Goal: Information Seeking & Learning: Learn about a topic

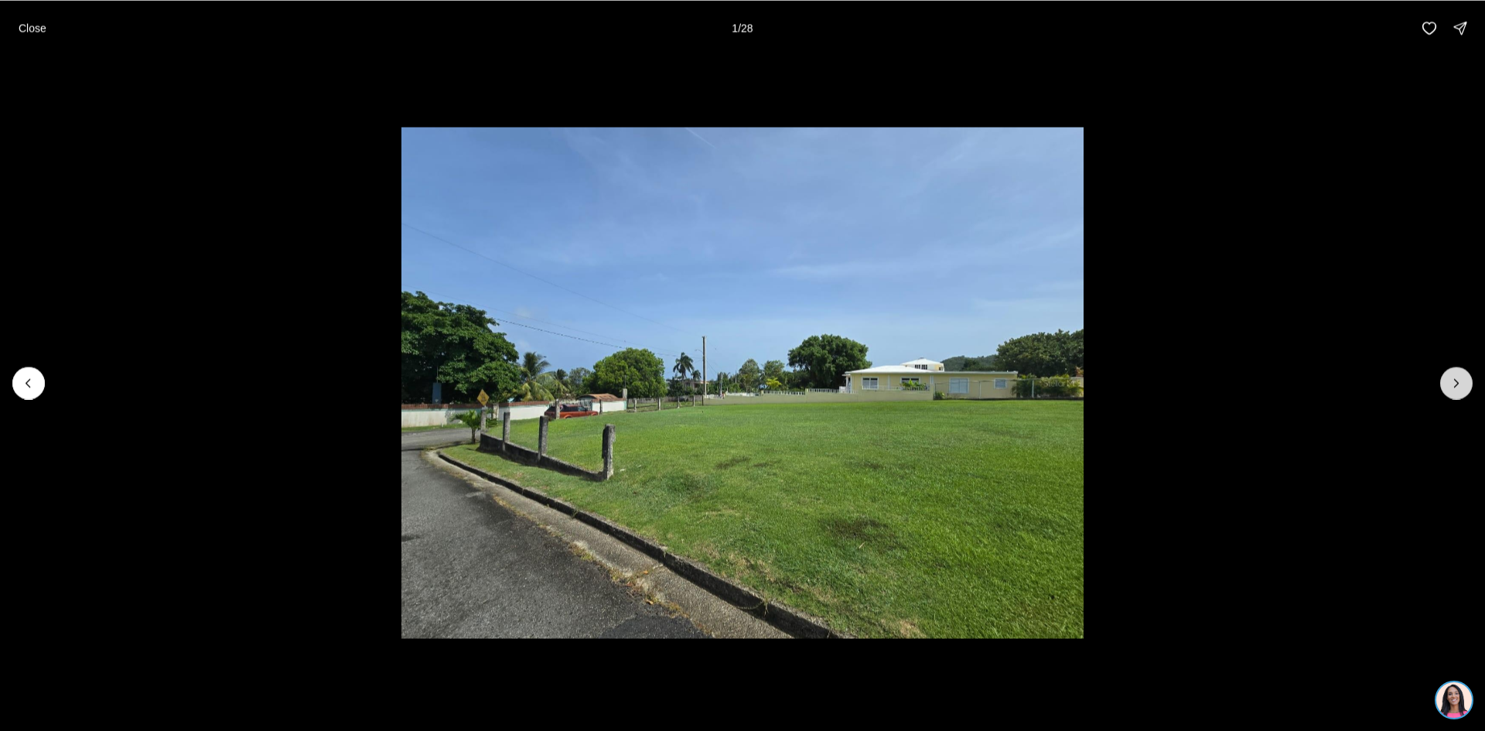
click at [1459, 385] on icon "Next slide" at bounding box center [1456, 382] width 15 height 15
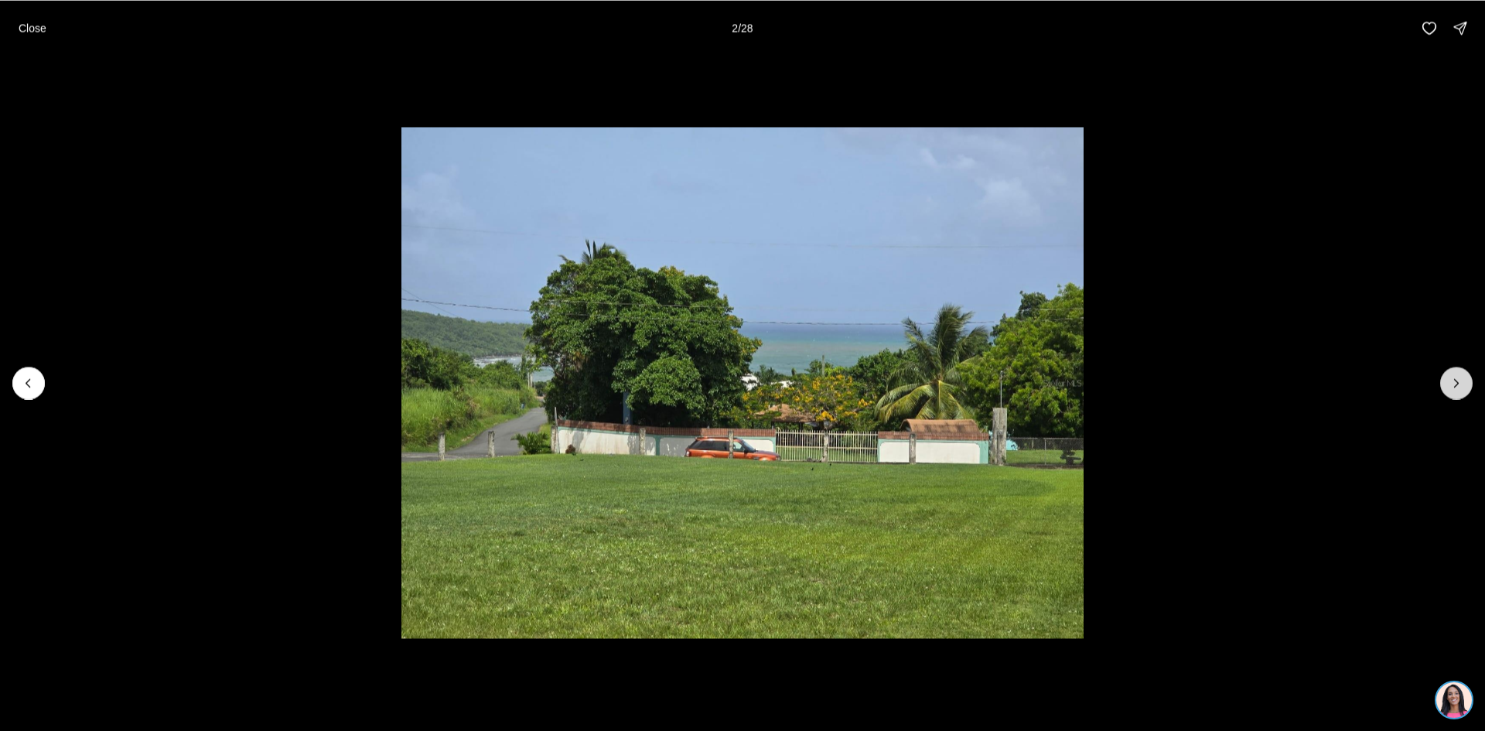
click at [1459, 385] on icon "Next slide" at bounding box center [1456, 382] width 15 height 15
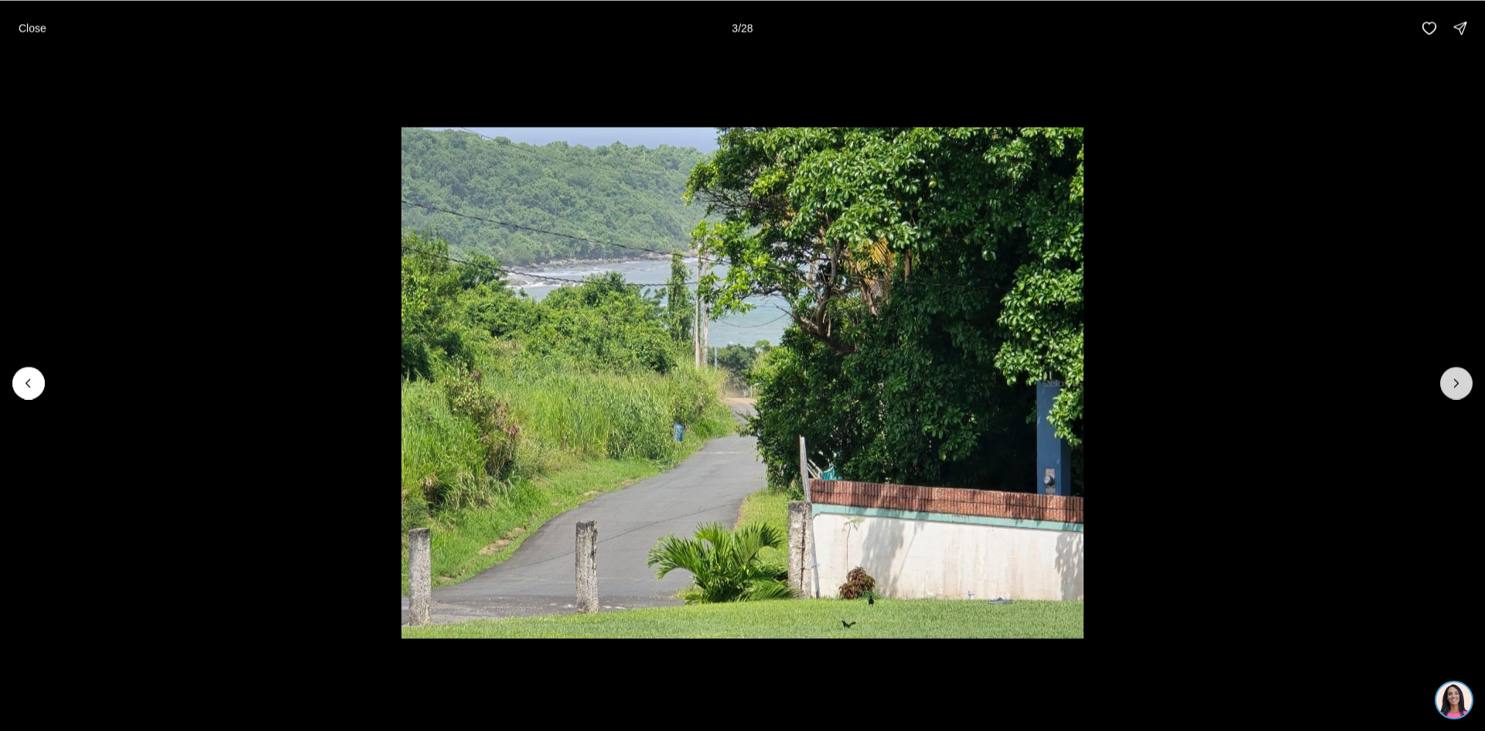
click at [1459, 385] on icon "Next slide" at bounding box center [1456, 382] width 15 height 15
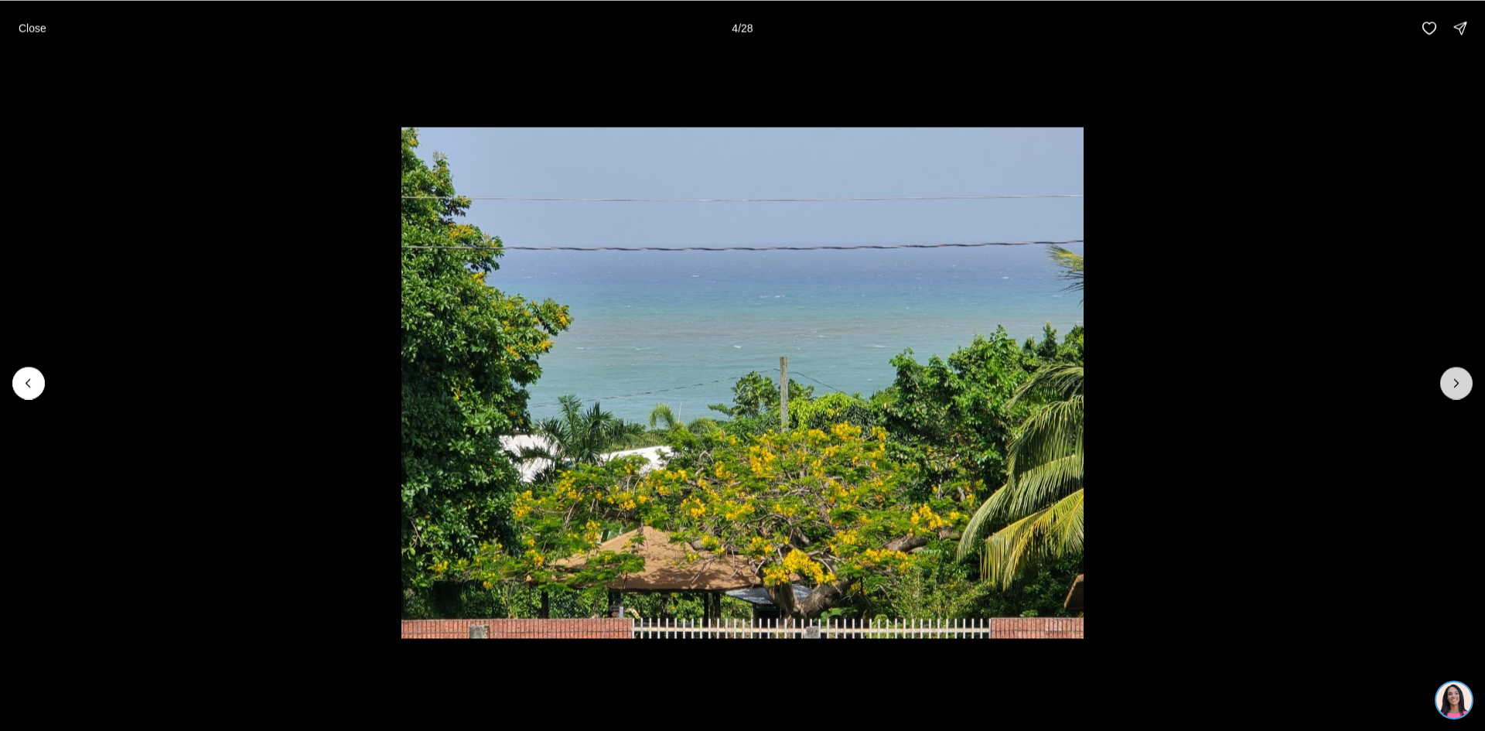
click at [1459, 385] on icon "Next slide" at bounding box center [1456, 382] width 15 height 15
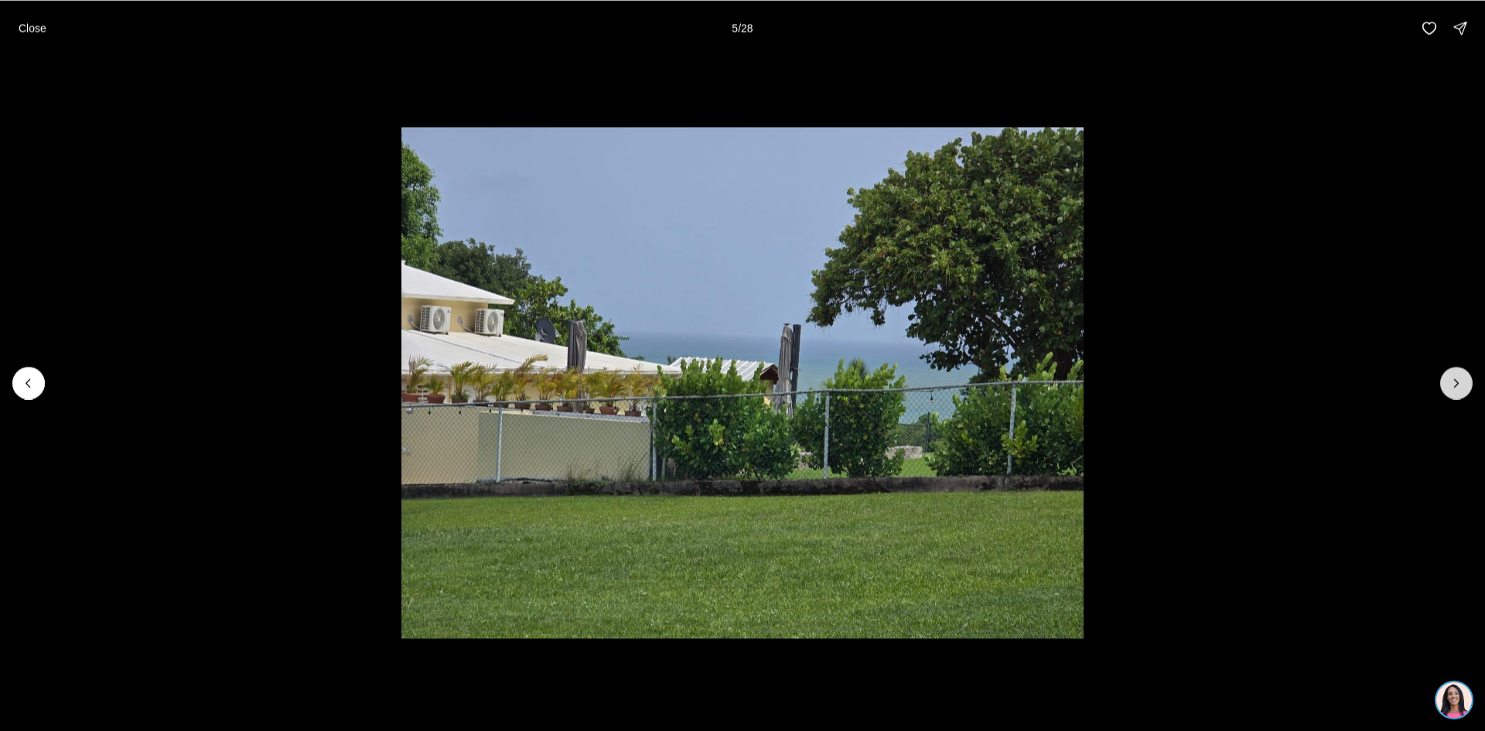
click at [1459, 385] on icon "Next slide" at bounding box center [1456, 382] width 15 height 15
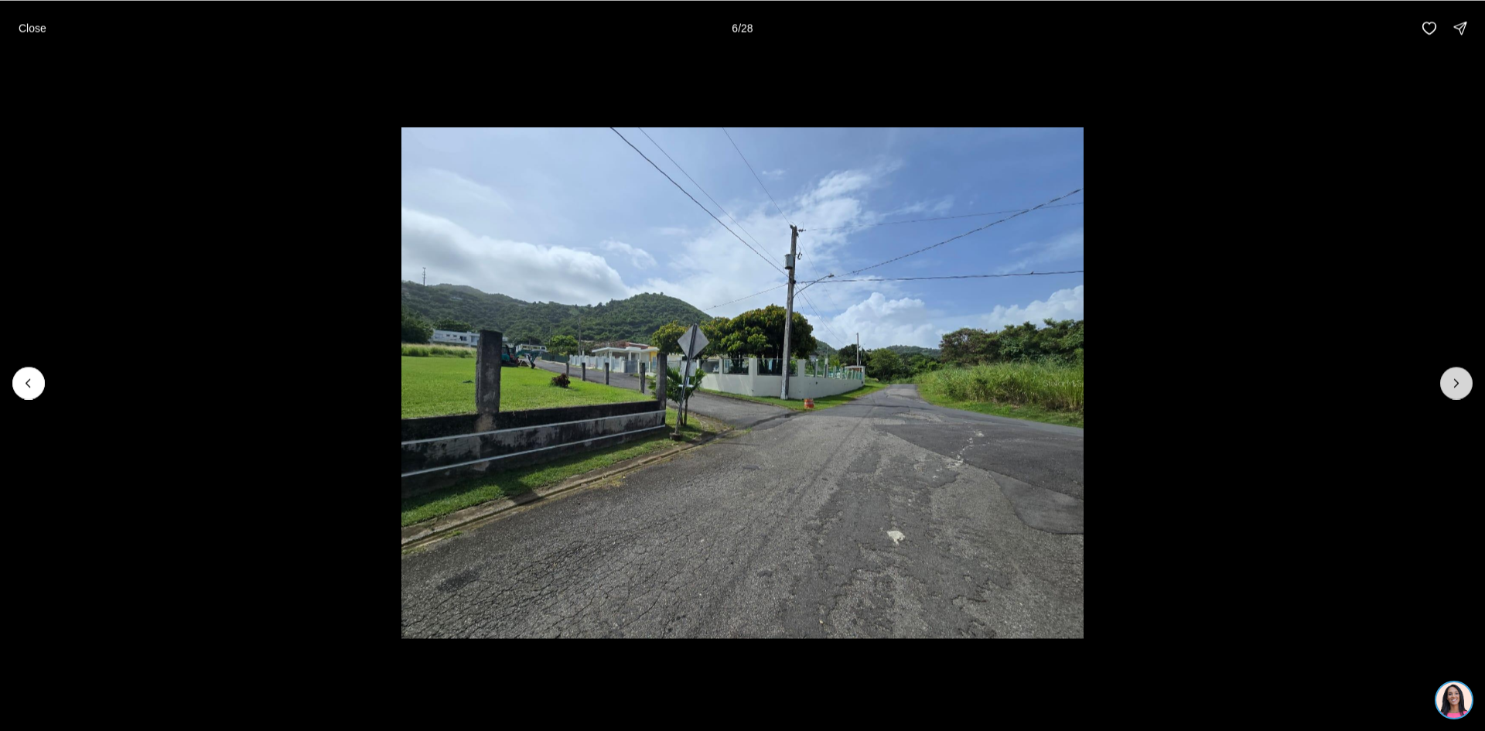
click at [1459, 385] on icon "Next slide" at bounding box center [1456, 382] width 15 height 15
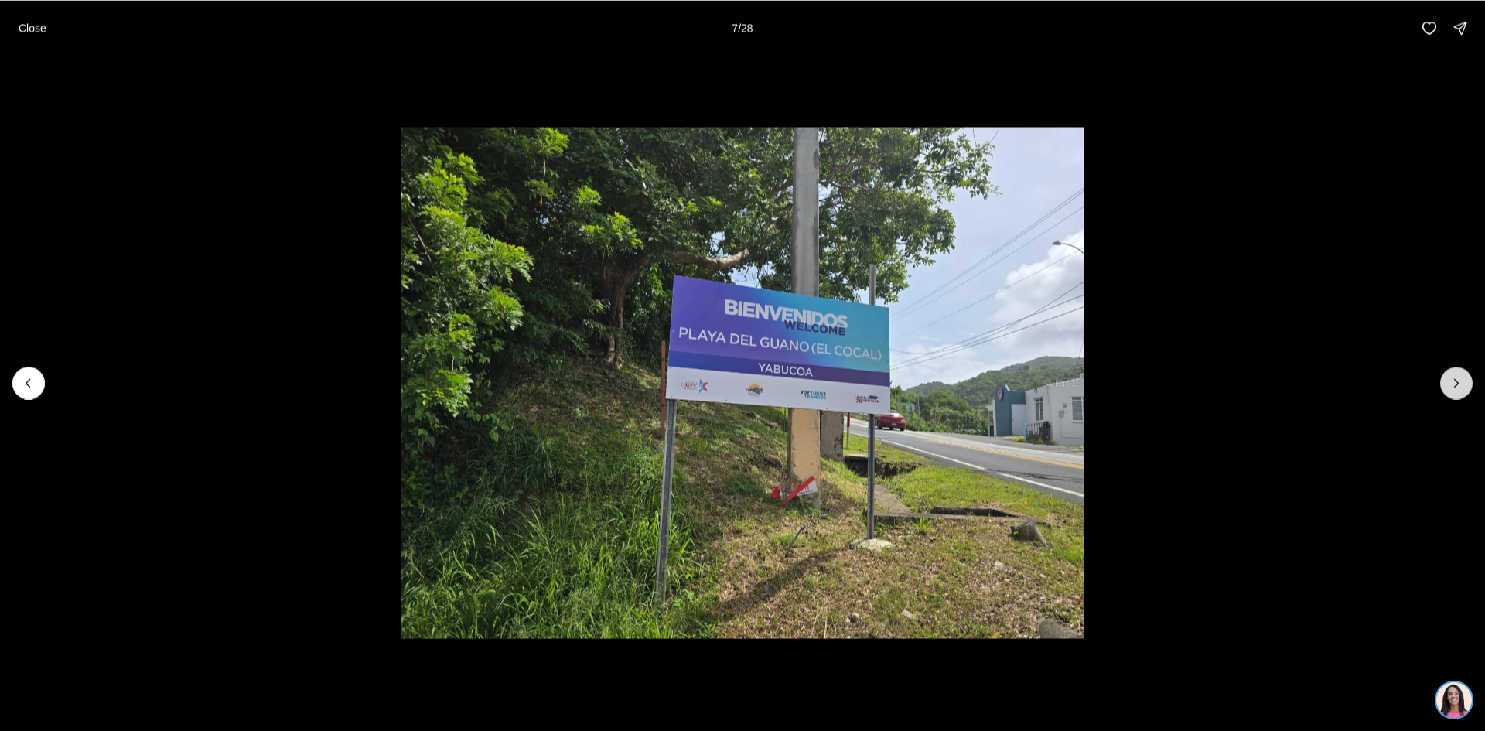
click at [1459, 385] on icon "Next slide" at bounding box center [1456, 382] width 15 height 15
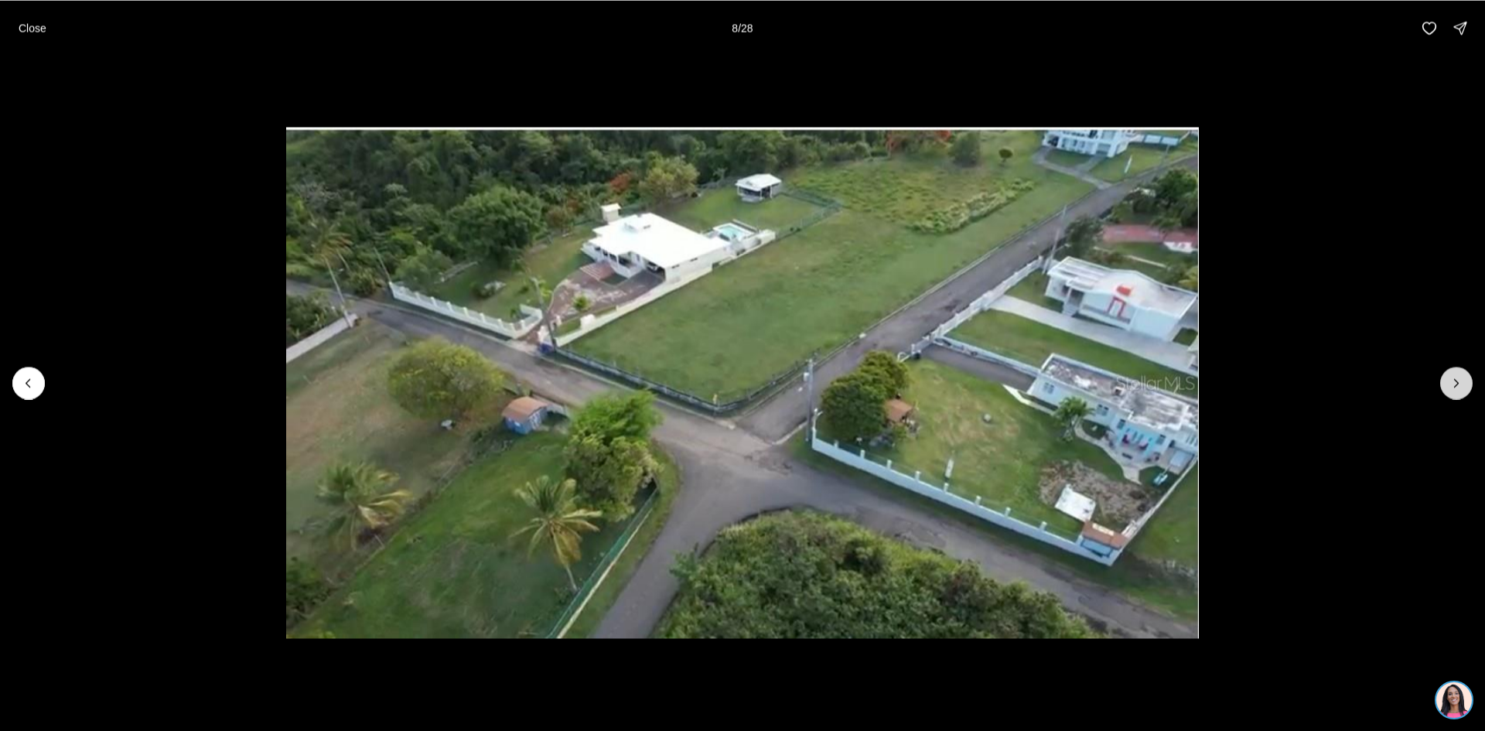
click at [1459, 385] on icon "Next slide" at bounding box center [1456, 382] width 15 height 15
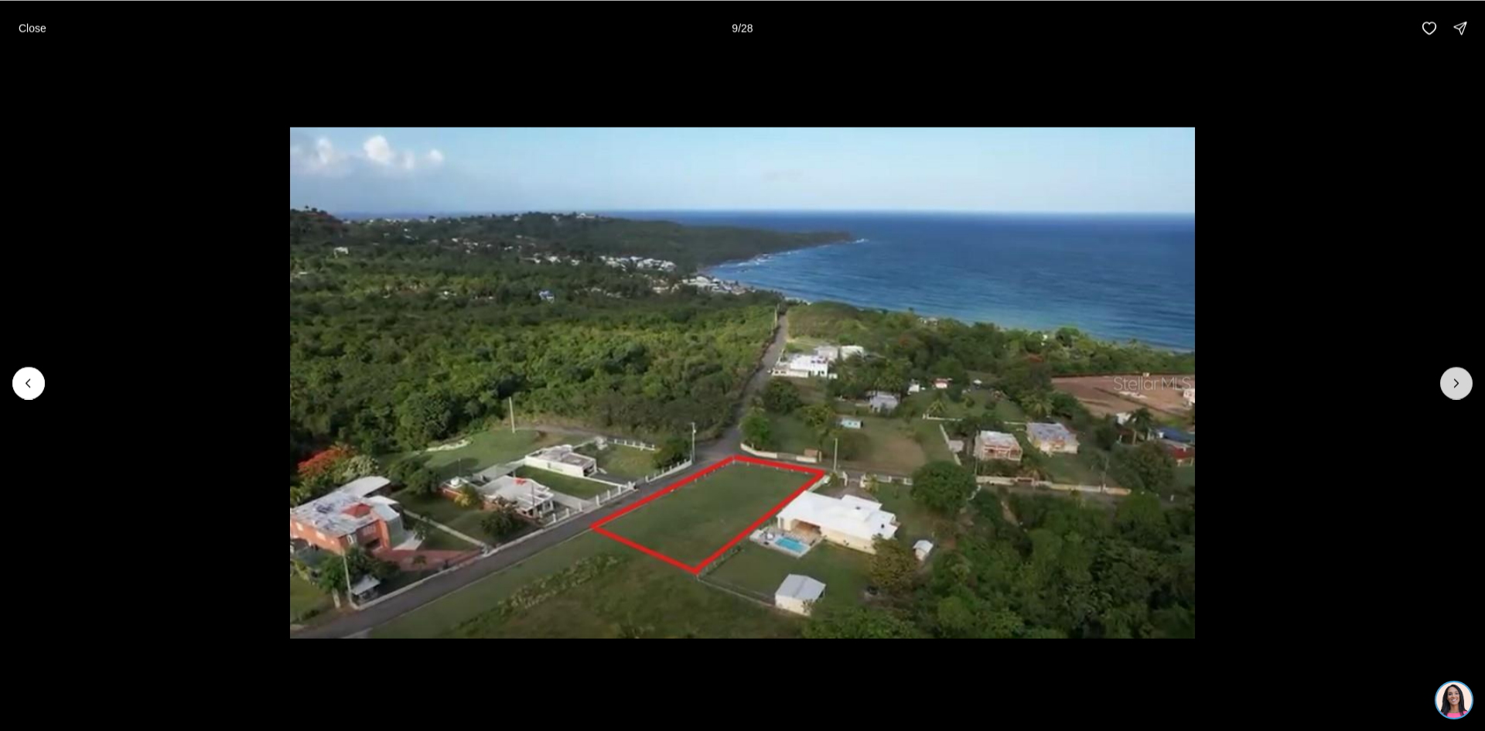
click at [1459, 385] on icon "Next slide" at bounding box center [1456, 382] width 15 height 15
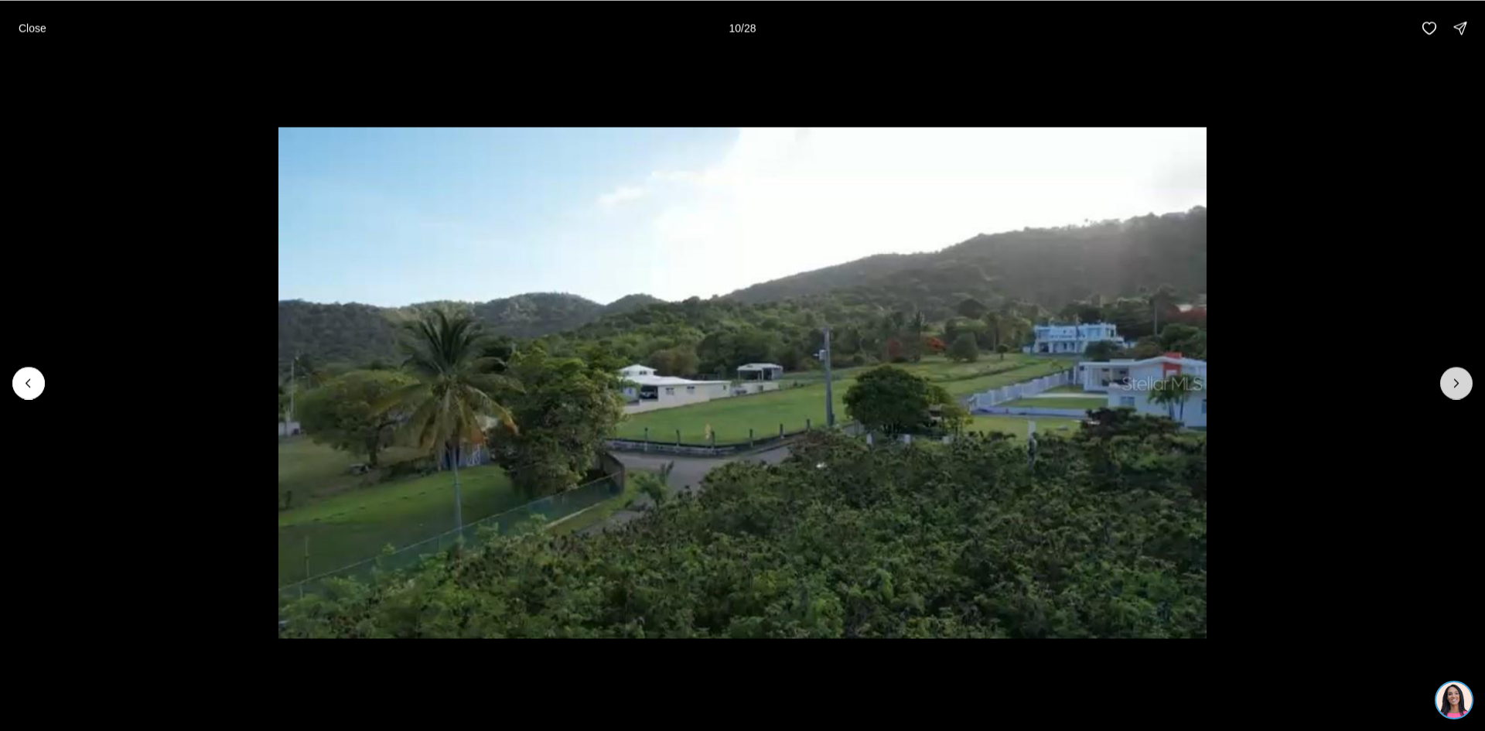
click at [1459, 385] on icon "Next slide" at bounding box center [1456, 382] width 15 height 15
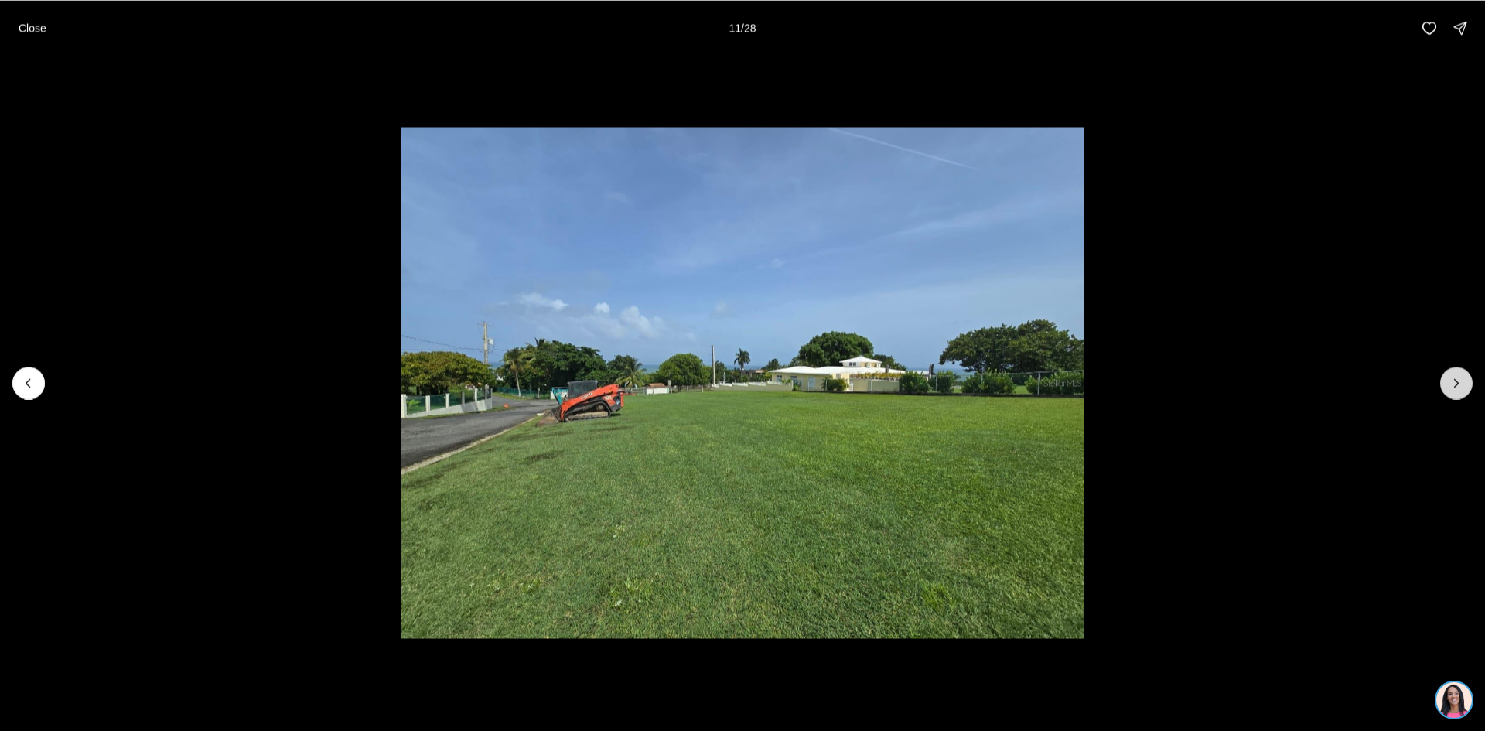
click at [1459, 385] on icon "Next slide" at bounding box center [1456, 382] width 15 height 15
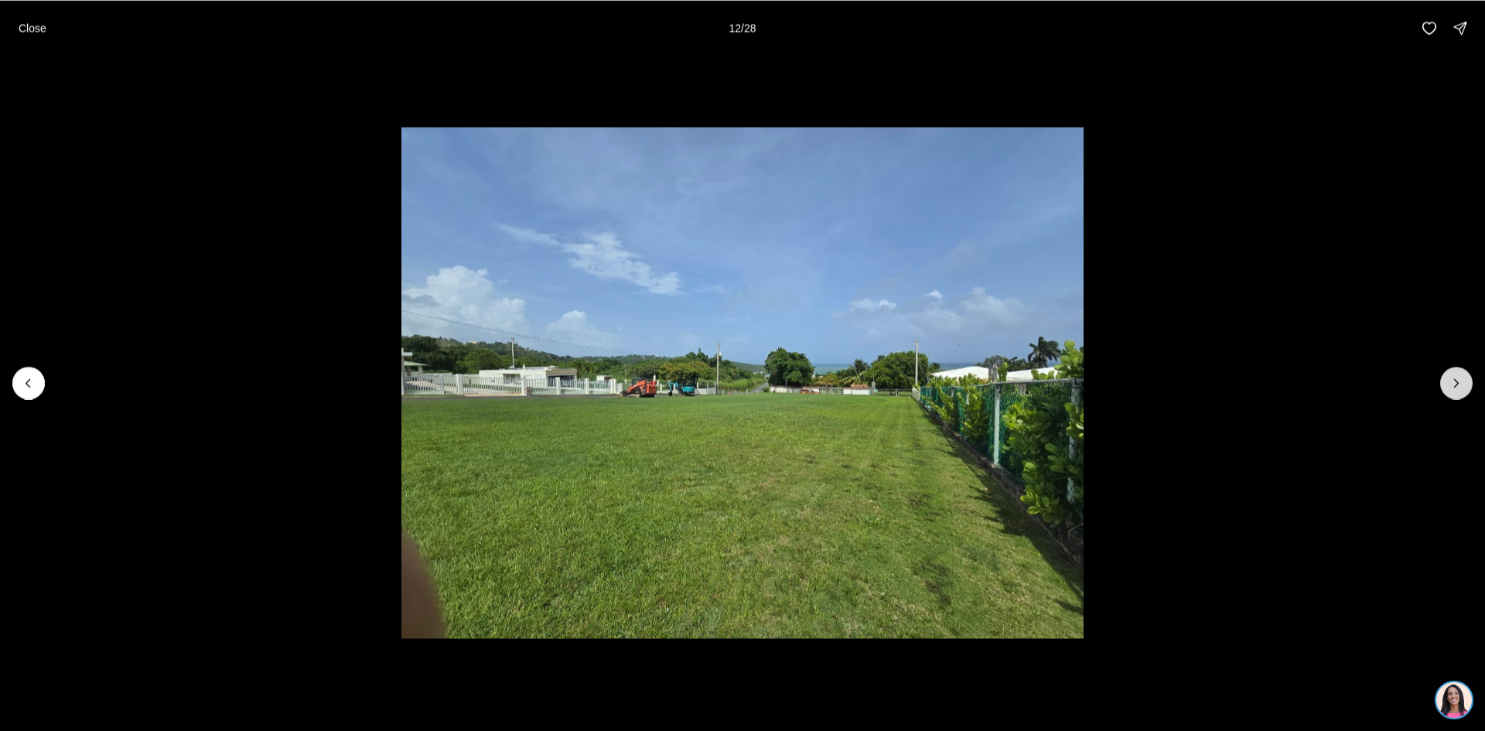
click at [1457, 374] on button "Next slide" at bounding box center [1456, 383] width 32 height 32
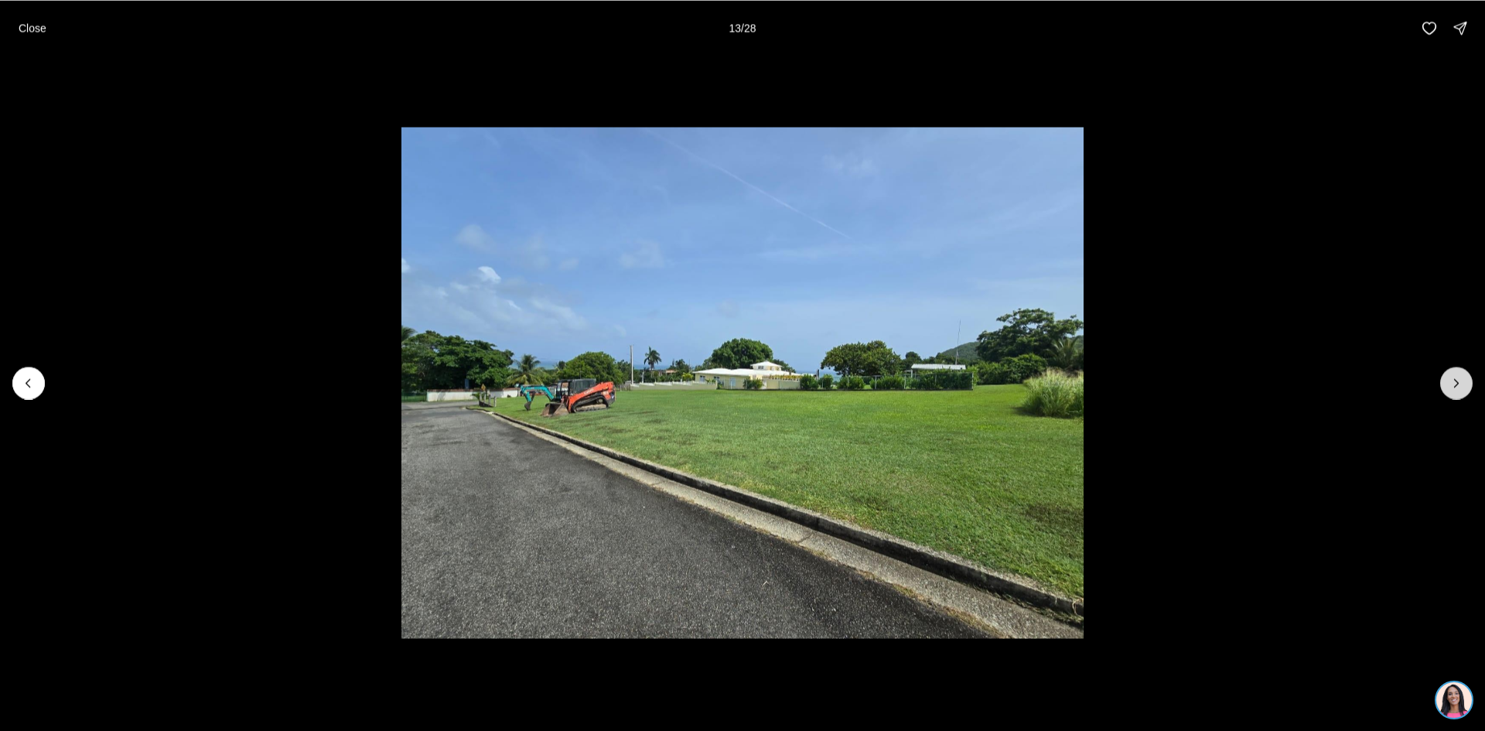
click at [1458, 374] on button "Next slide" at bounding box center [1456, 383] width 32 height 32
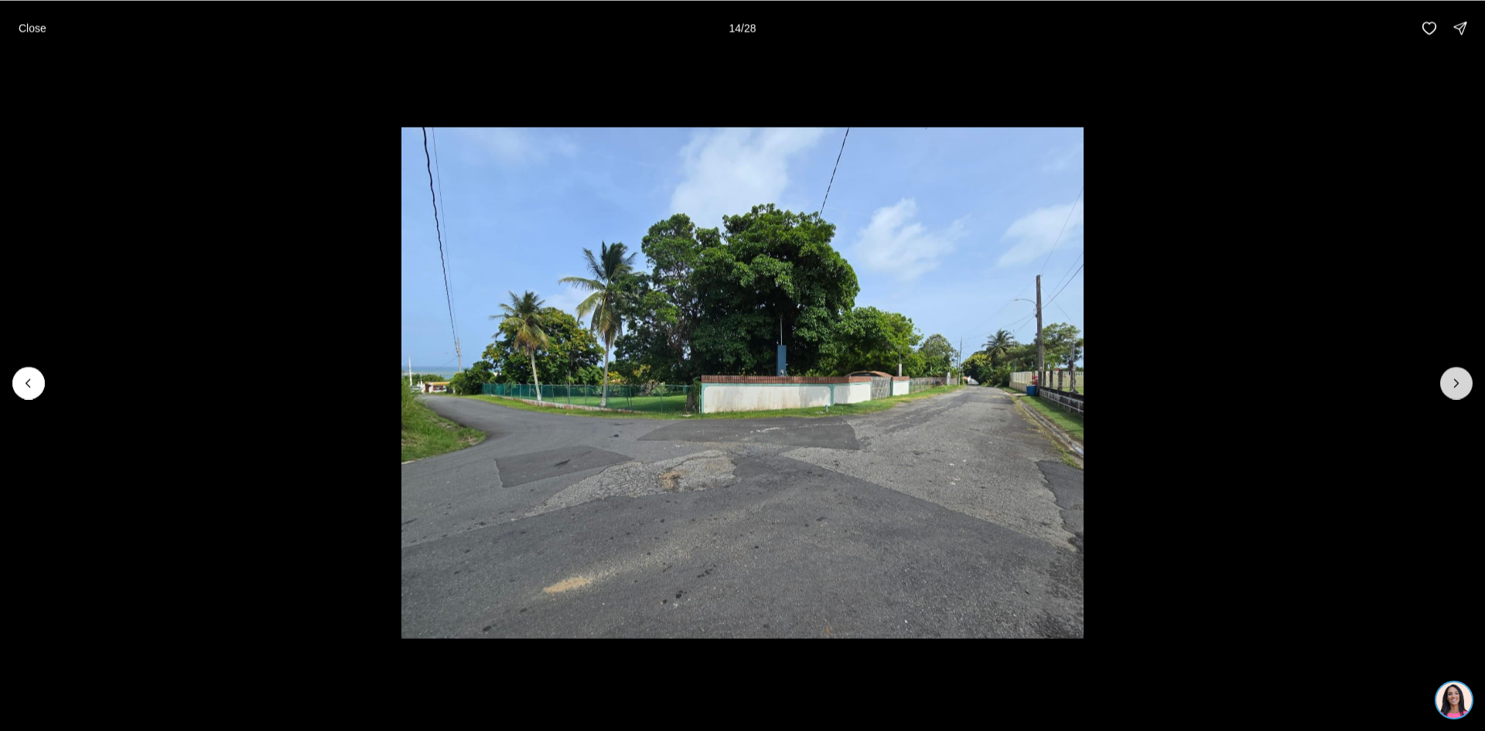
click at [1458, 374] on button "Next slide" at bounding box center [1456, 383] width 32 height 32
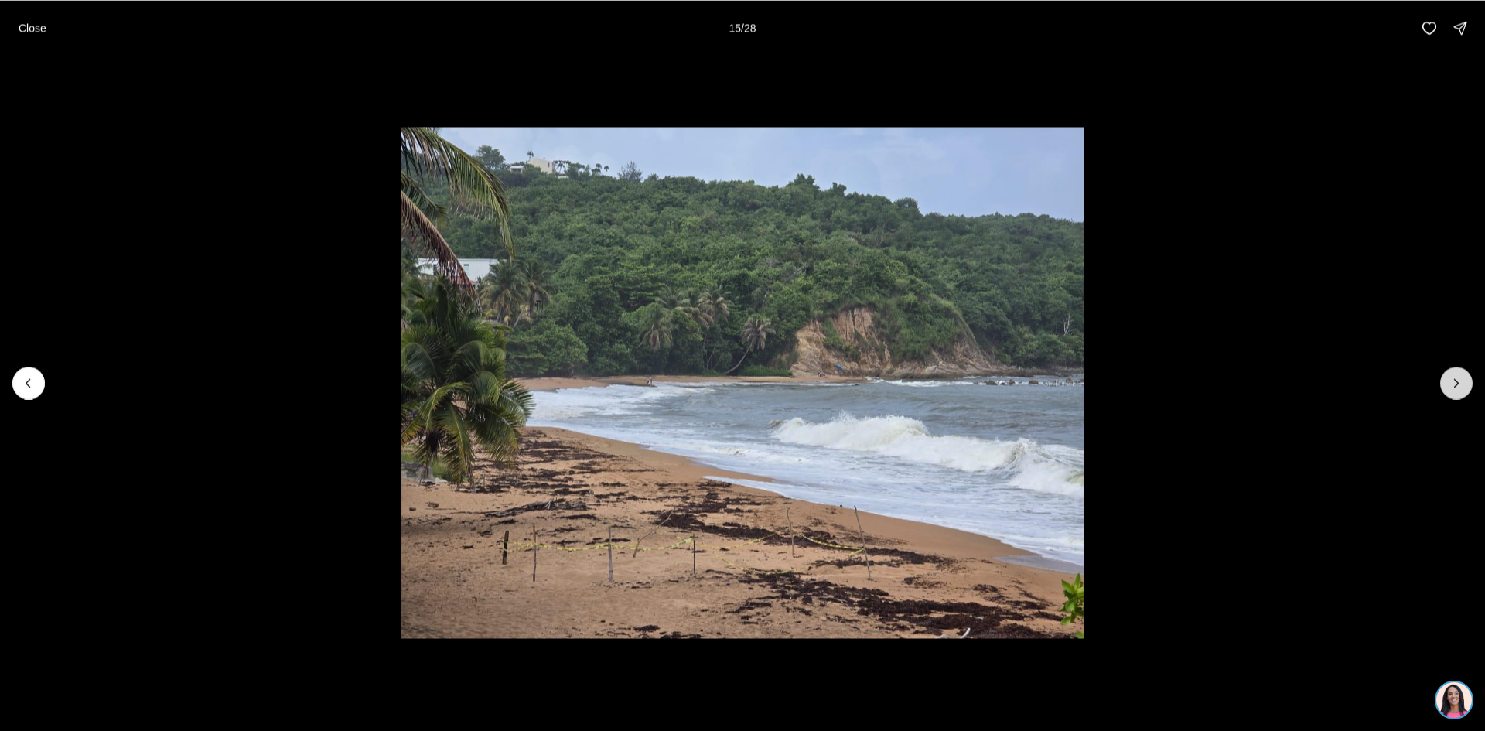
click at [1458, 374] on button "Next slide" at bounding box center [1456, 383] width 32 height 32
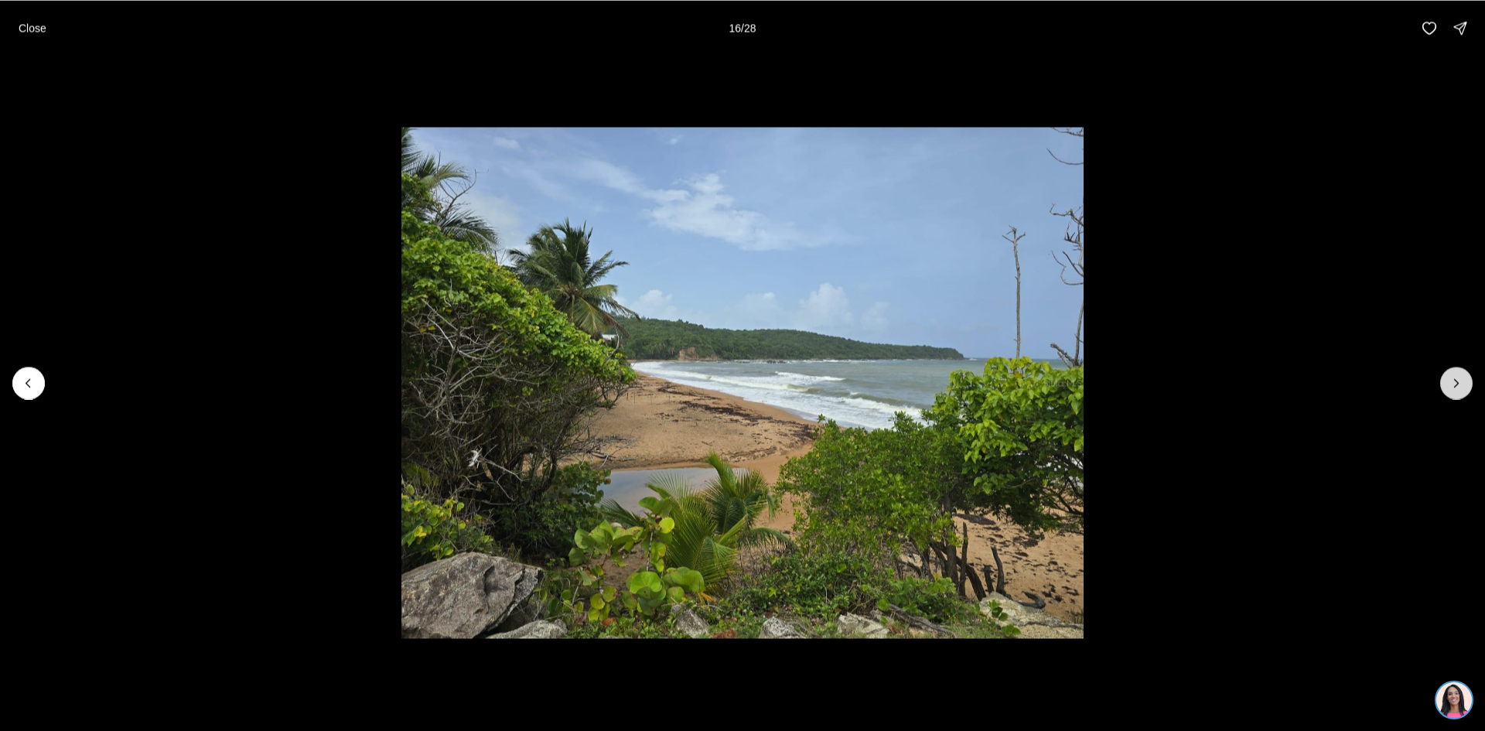
click at [1458, 374] on button "Next slide" at bounding box center [1456, 383] width 32 height 32
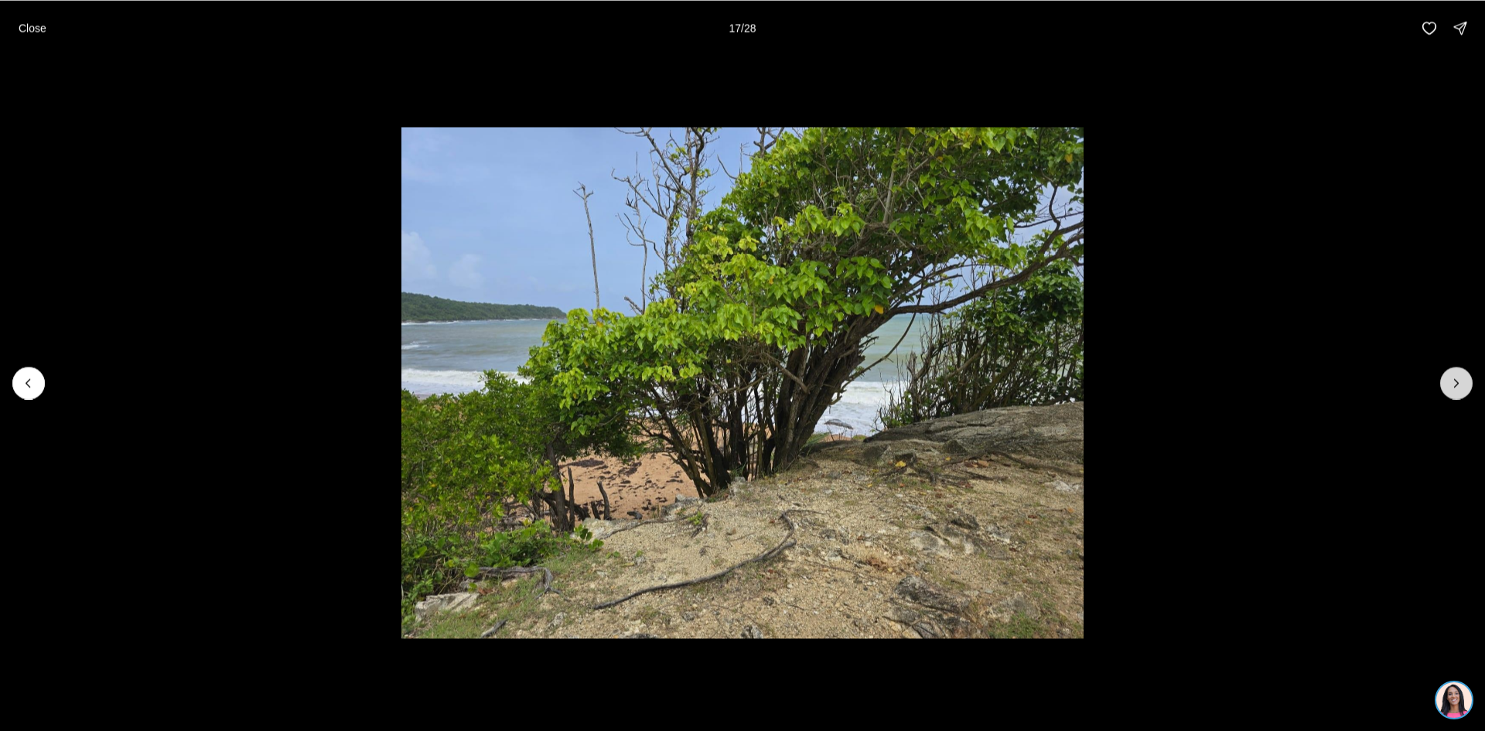
click at [1458, 374] on button "Next slide" at bounding box center [1456, 383] width 32 height 32
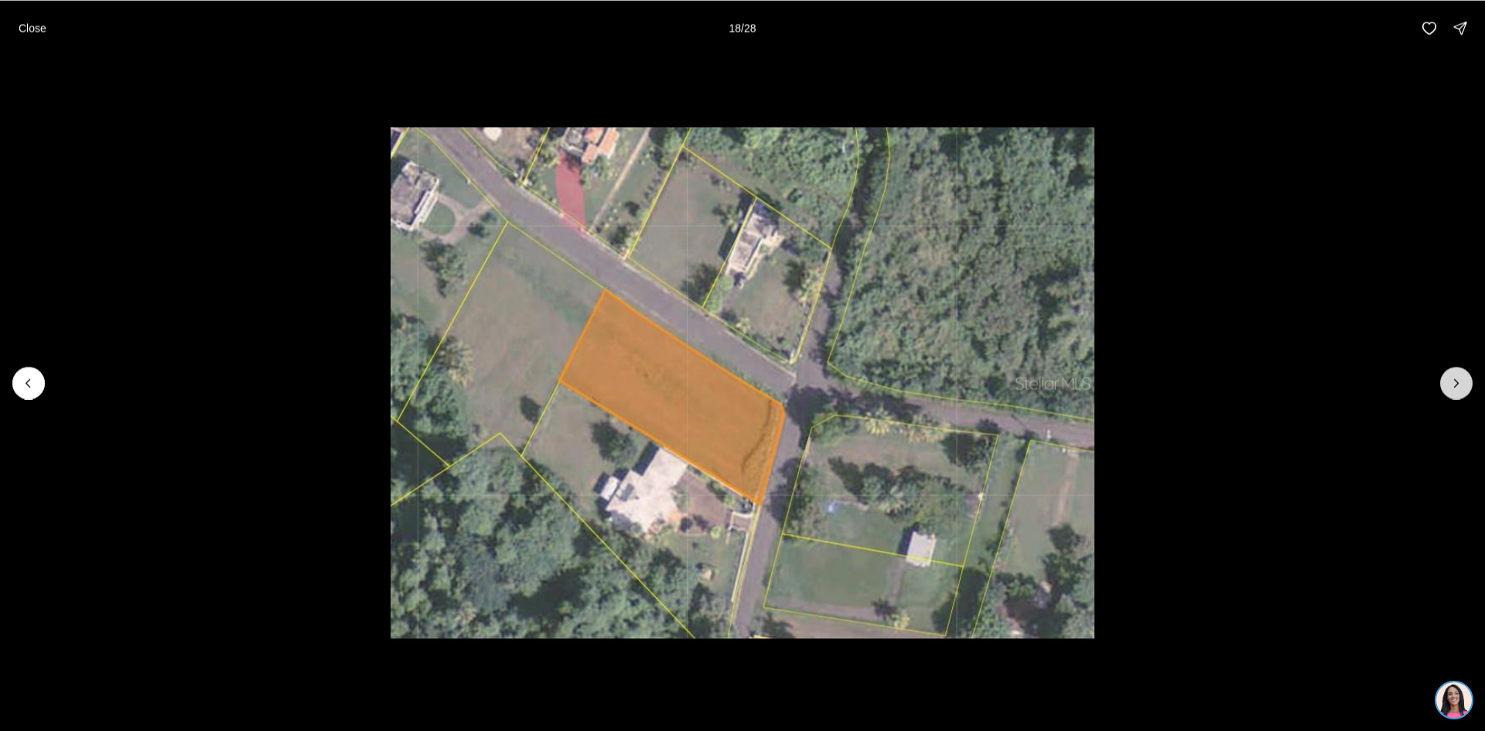
click at [1458, 374] on button "Next slide" at bounding box center [1456, 383] width 32 height 32
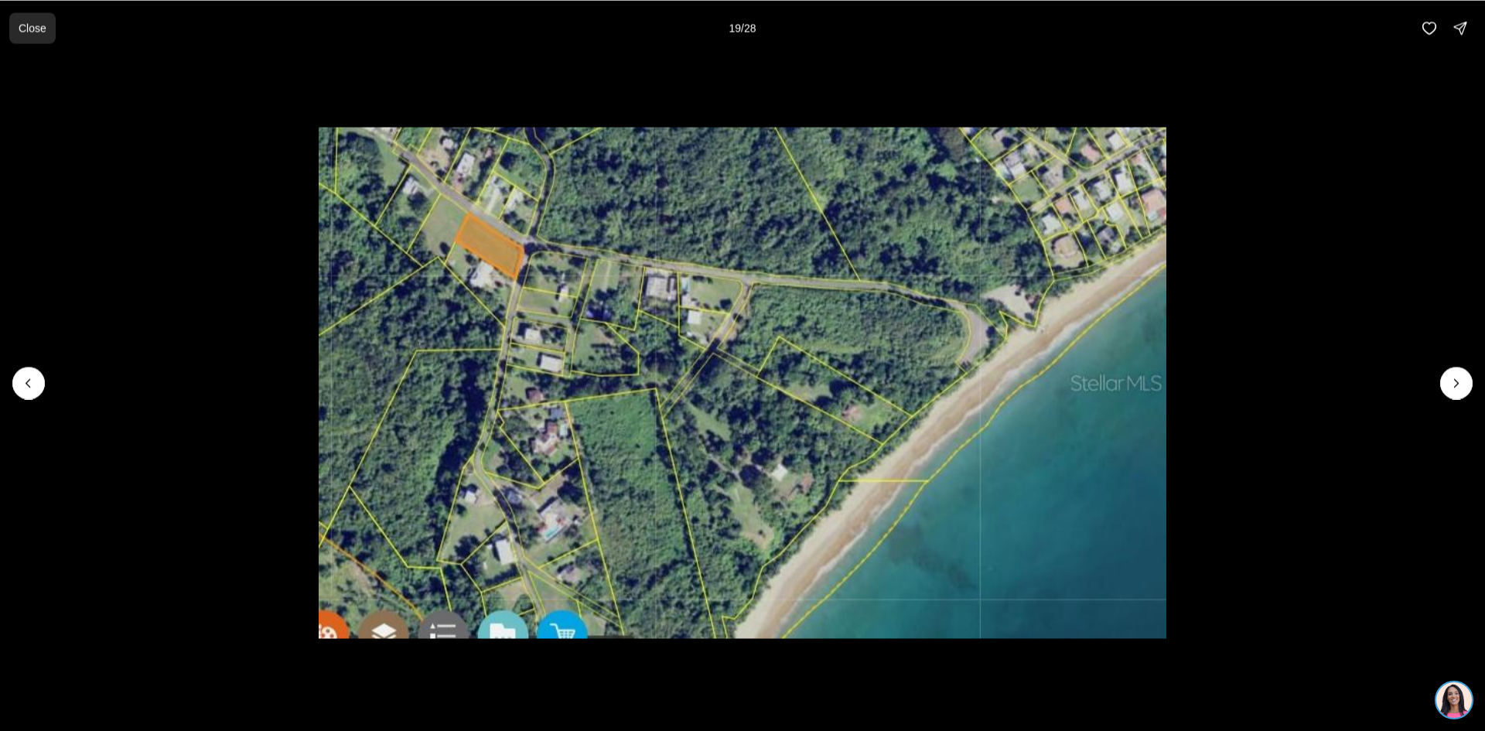
click at [27, 26] on p "Close" at bounding box center [33, 28] width 28 height 12
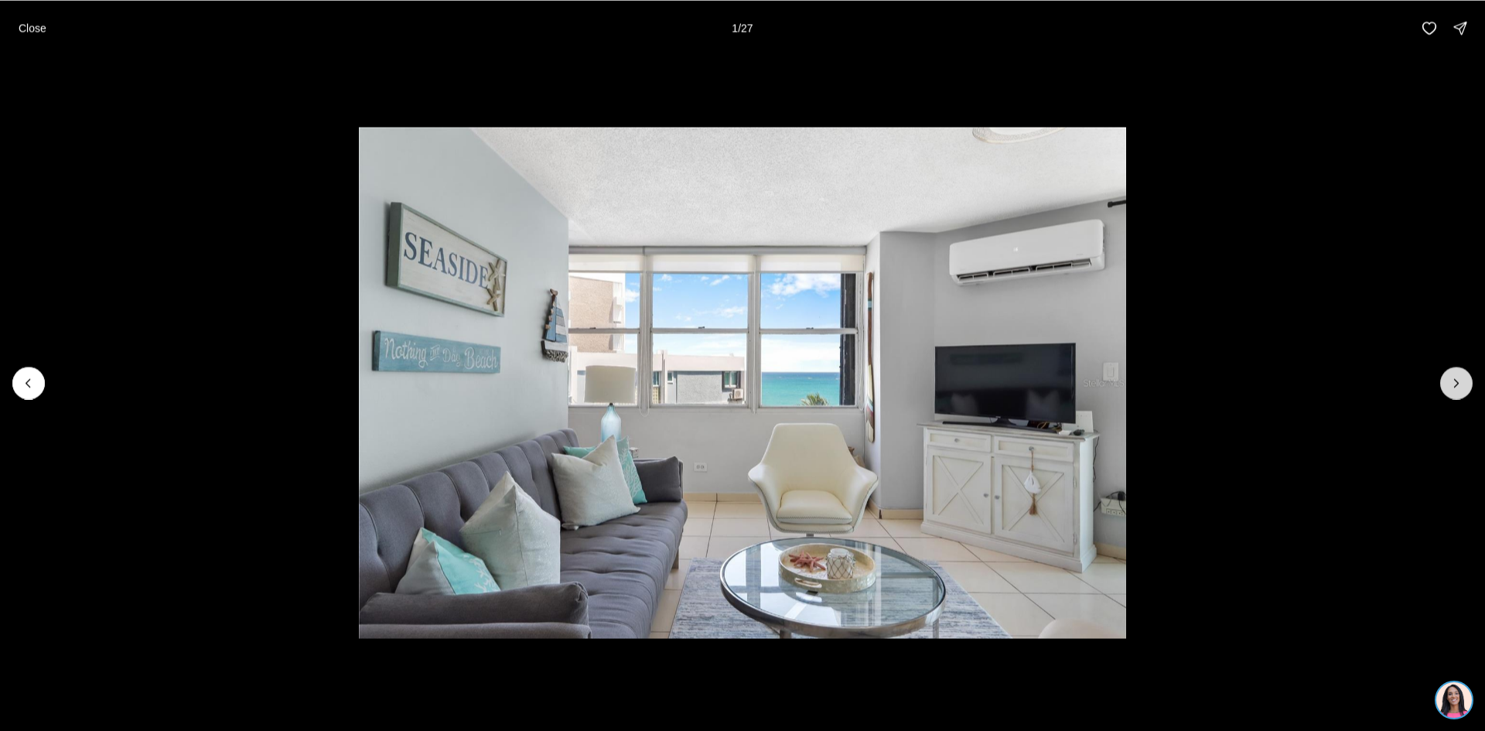
click at [1454, 377] on icon "Next slide" at bounding box center [1456, 382] width 15 height 15
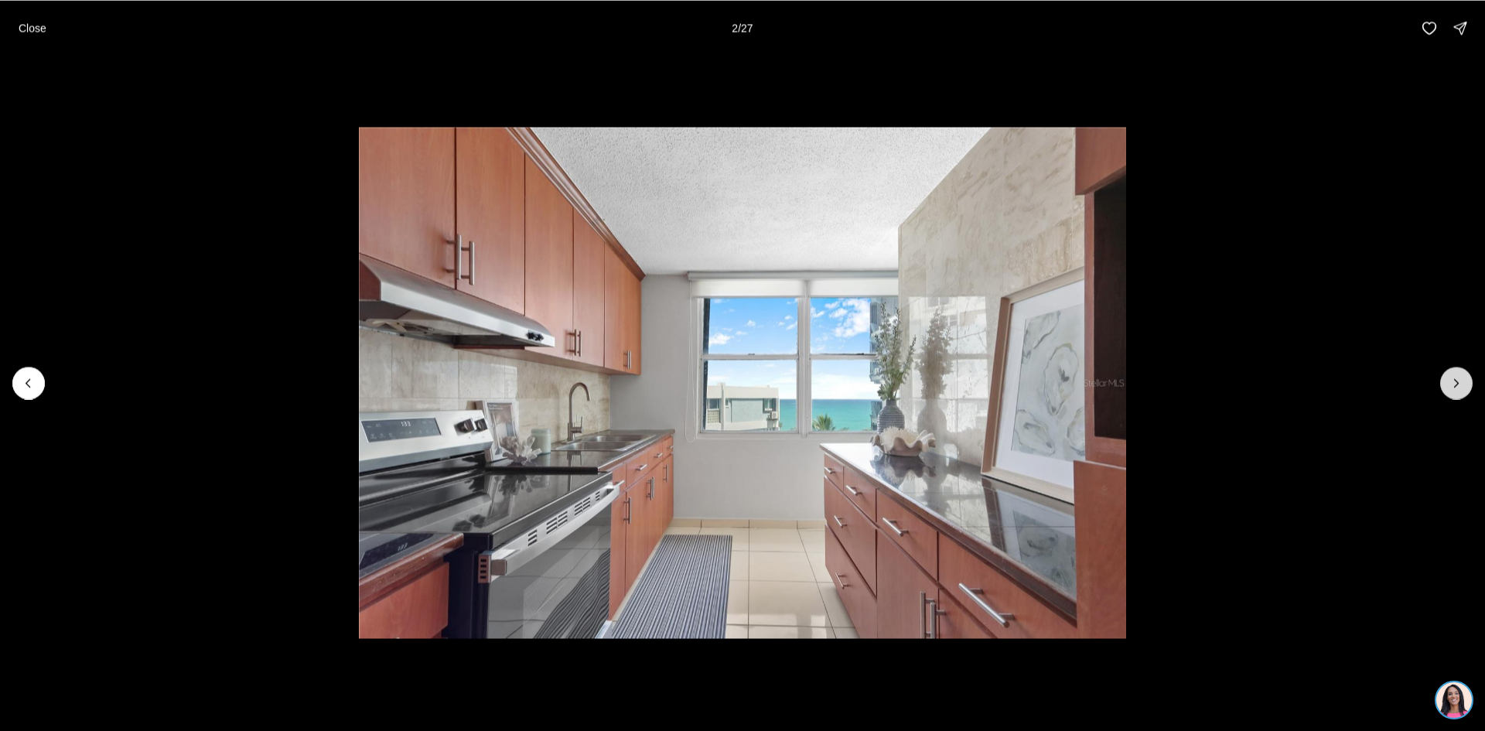
click at [1454, 377] on icon "Next slide" at bounding box center [1456, 382] width 15 height 15
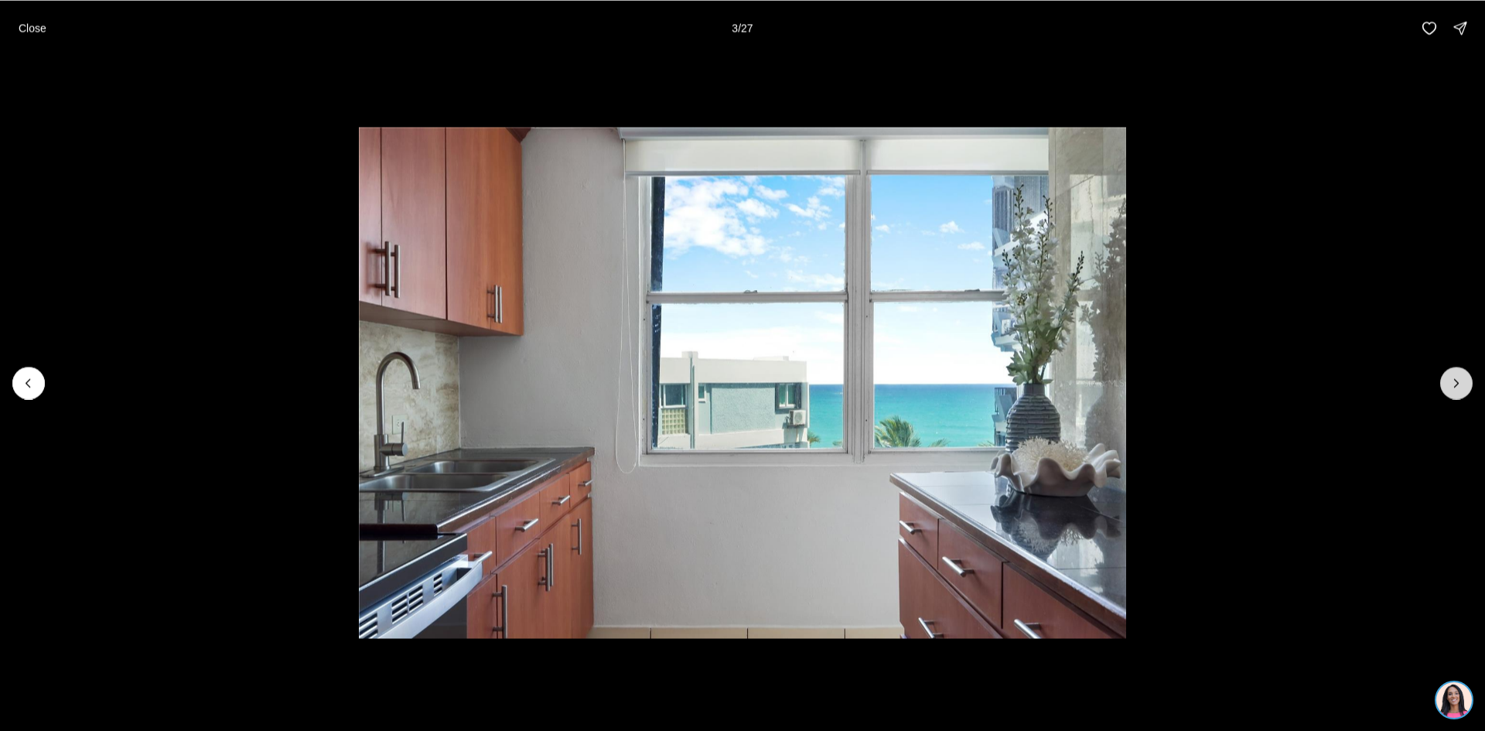
click at [1454, 377] on icon "Next slide" at bounding box center [1456, 382] width 15 height 15
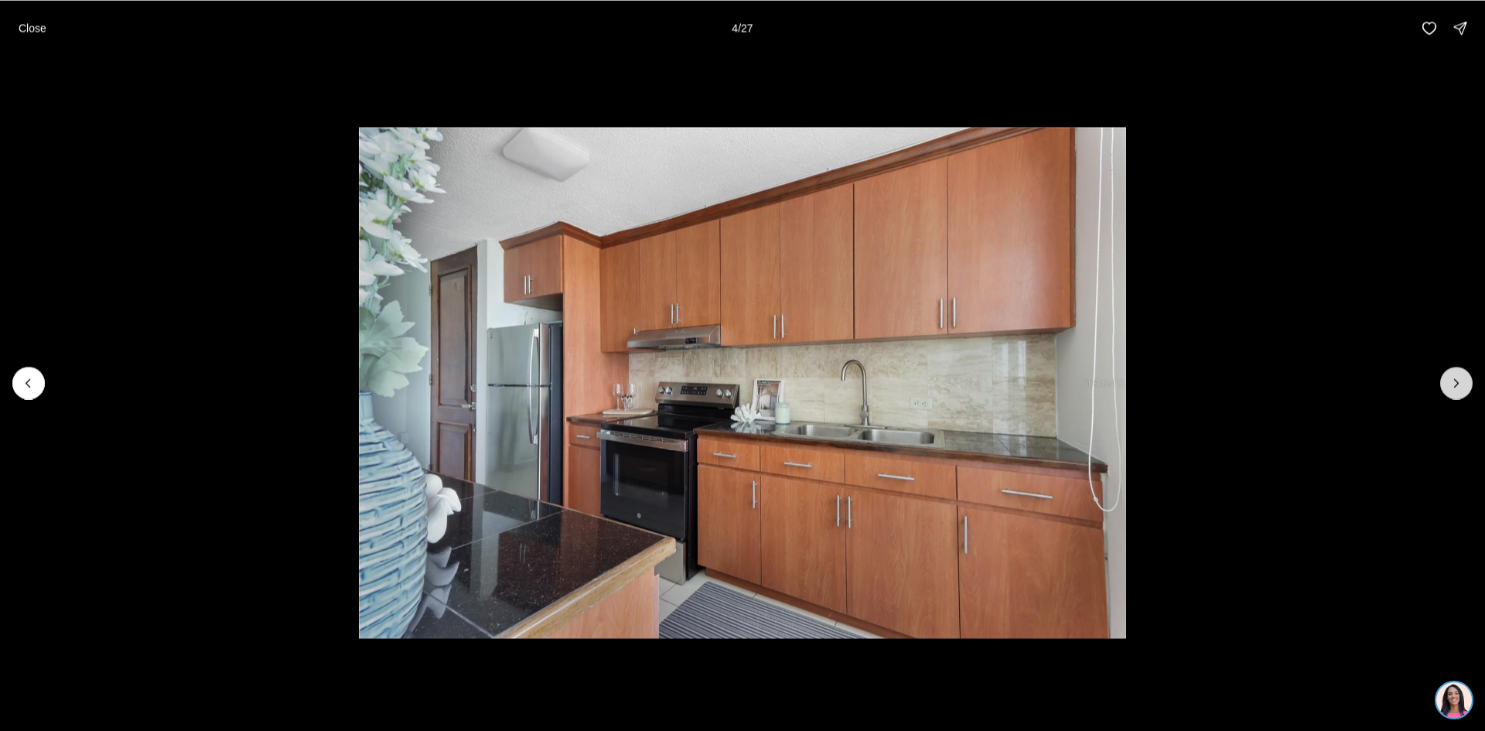
click at [1454, 377] on icon "Next slide" at bounding box center [1456, 382] width 15 height 15
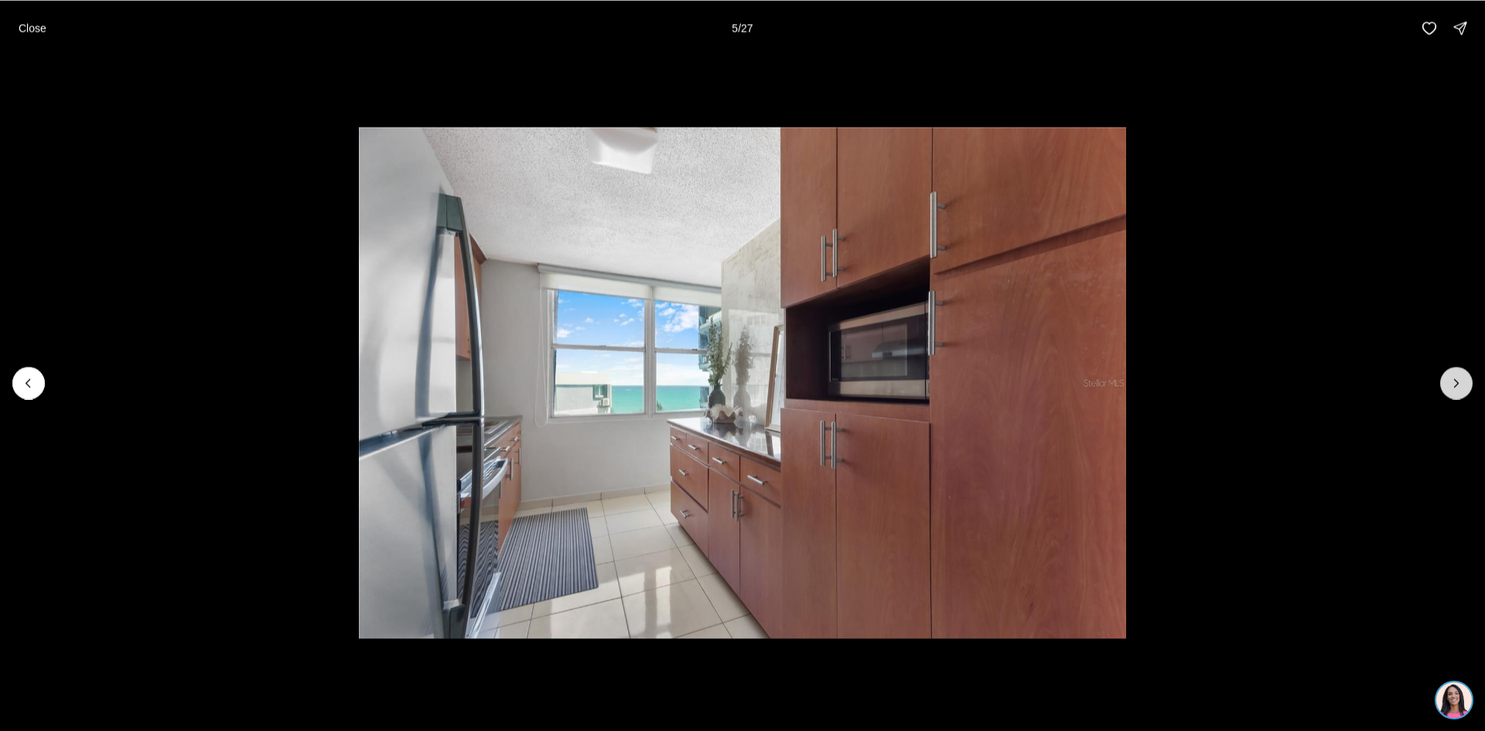
click at [1454, 377] on icon "Next slide" at bounding box center [1456, 382] width 15 height 15
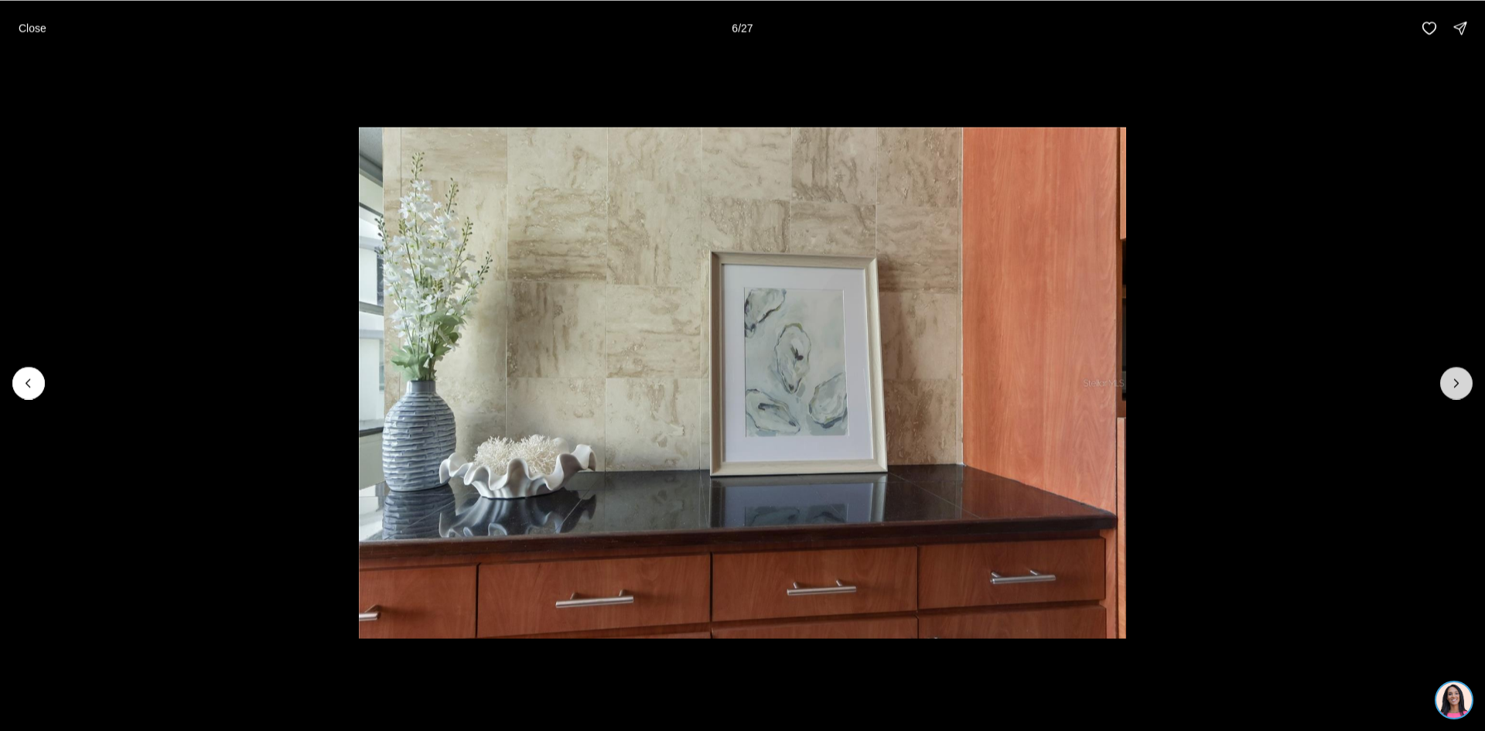
click at [1454, 377] on icon "Next slide" at bounding box center [1456, 382] width 15 height 15
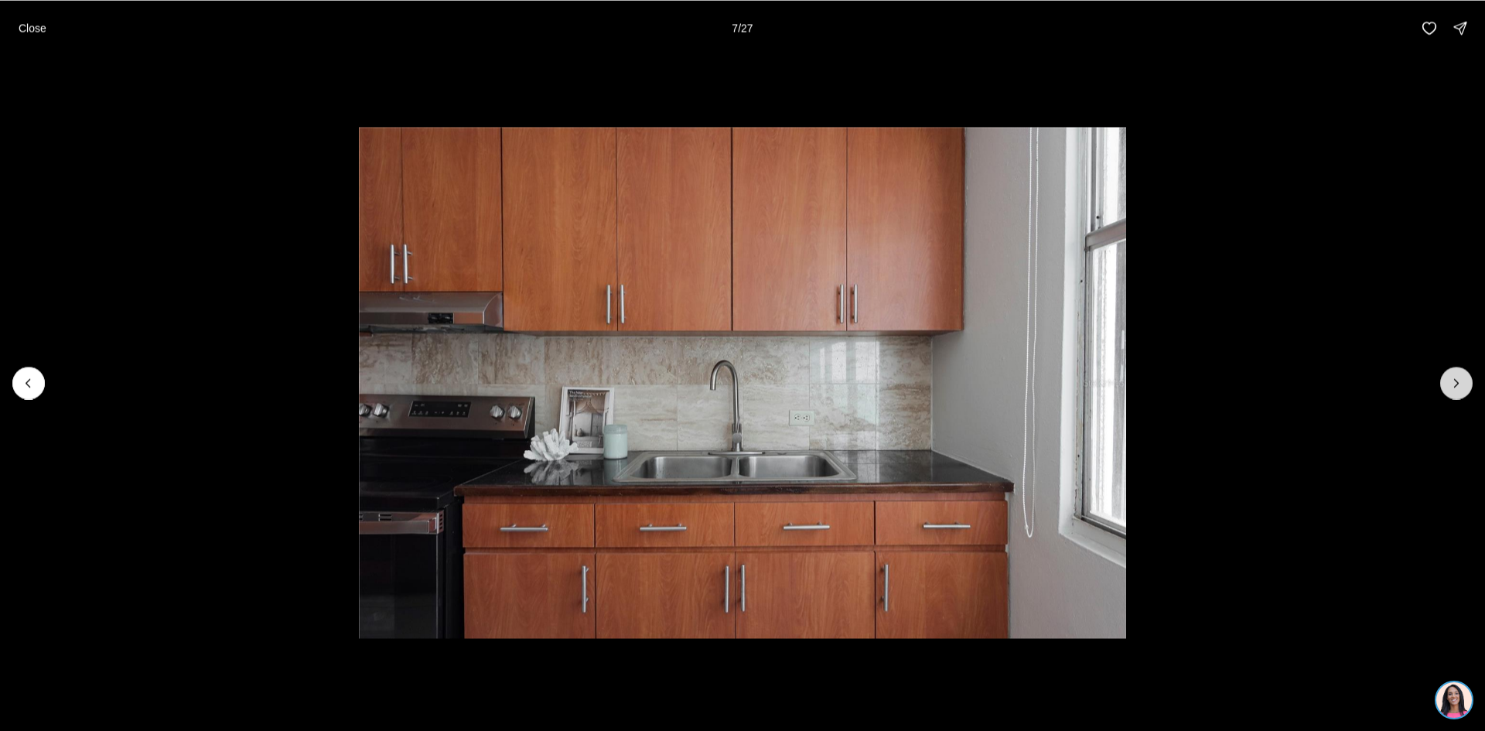
click at [1454, 377] on icon "Next slide" at bounding box center [1456, 382] width 15 height 15
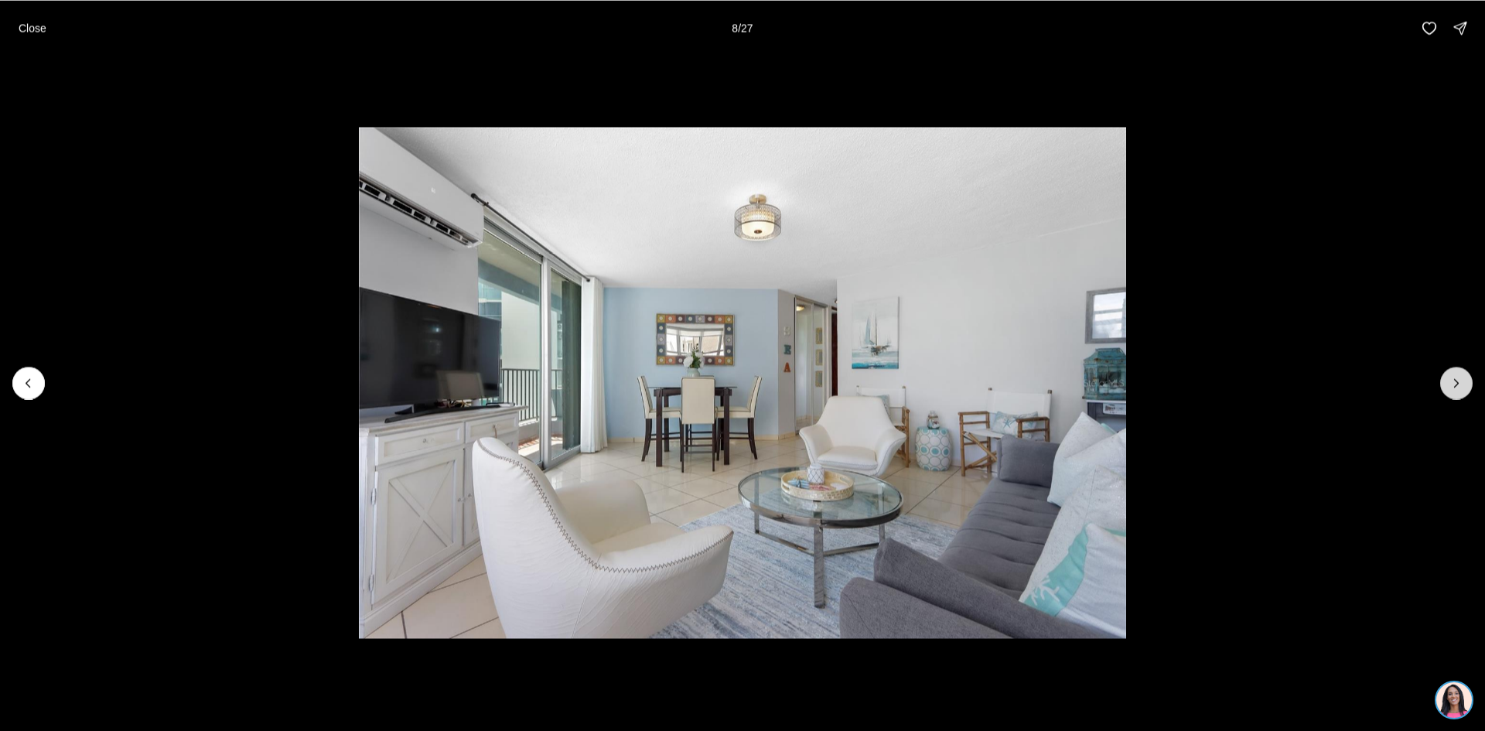
click at [1454, 377] on icon "Next slide" at bounding box center [1456, 382] width 15 height 15
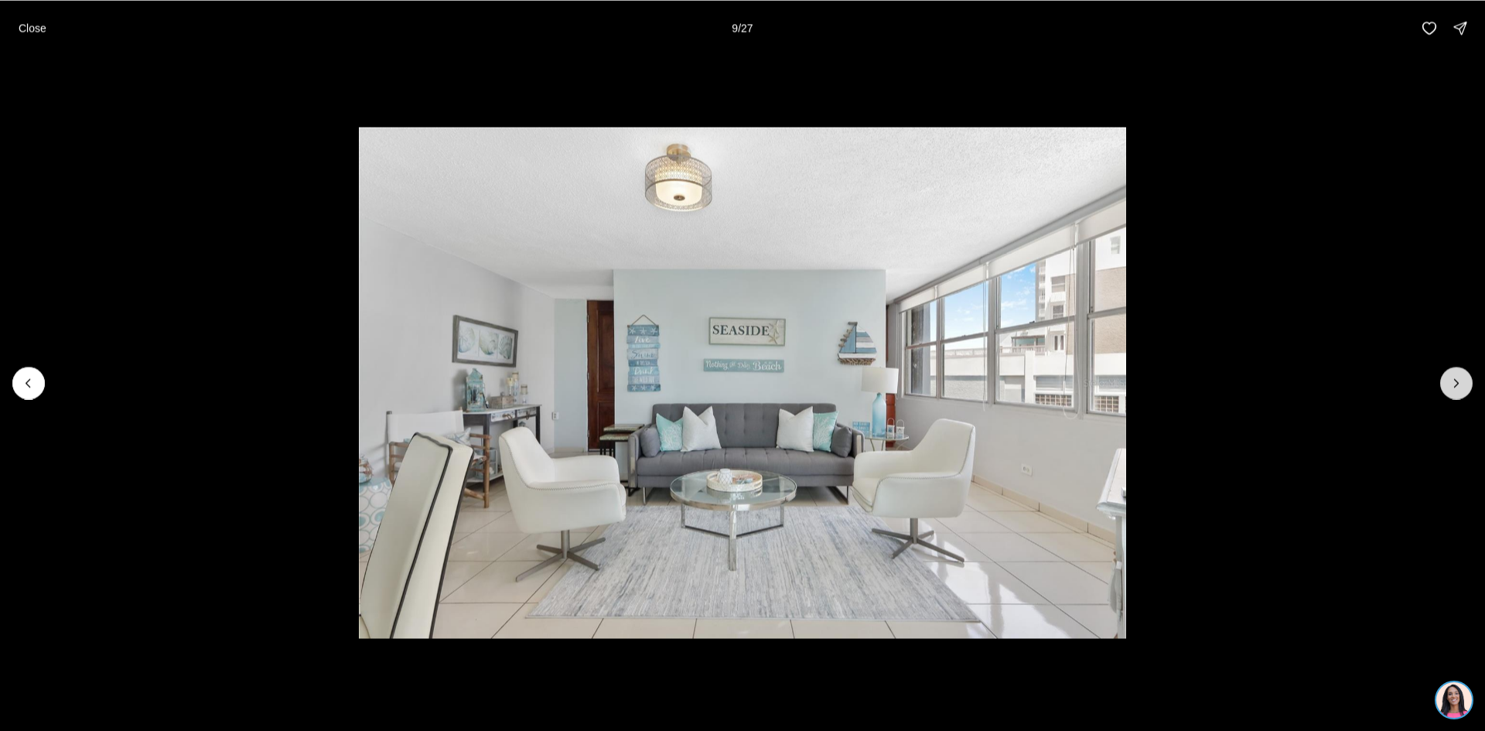
click at [1454, 377] on icon "Next slide" at bounding box center [1456, 382] width 15 height 15
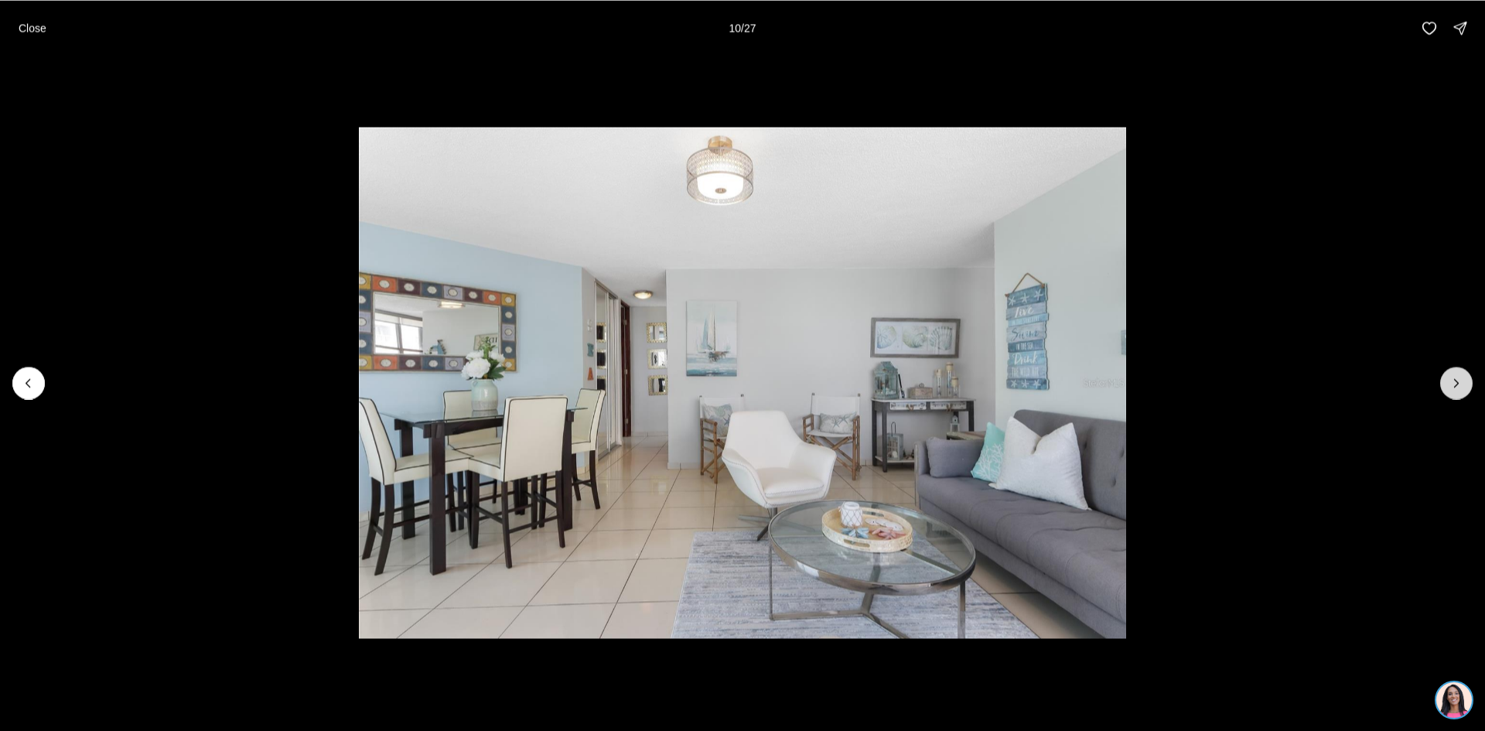
click at [1454, 377] on icon "Next slide" at bounding box center [1456, 382] width 15 height 15
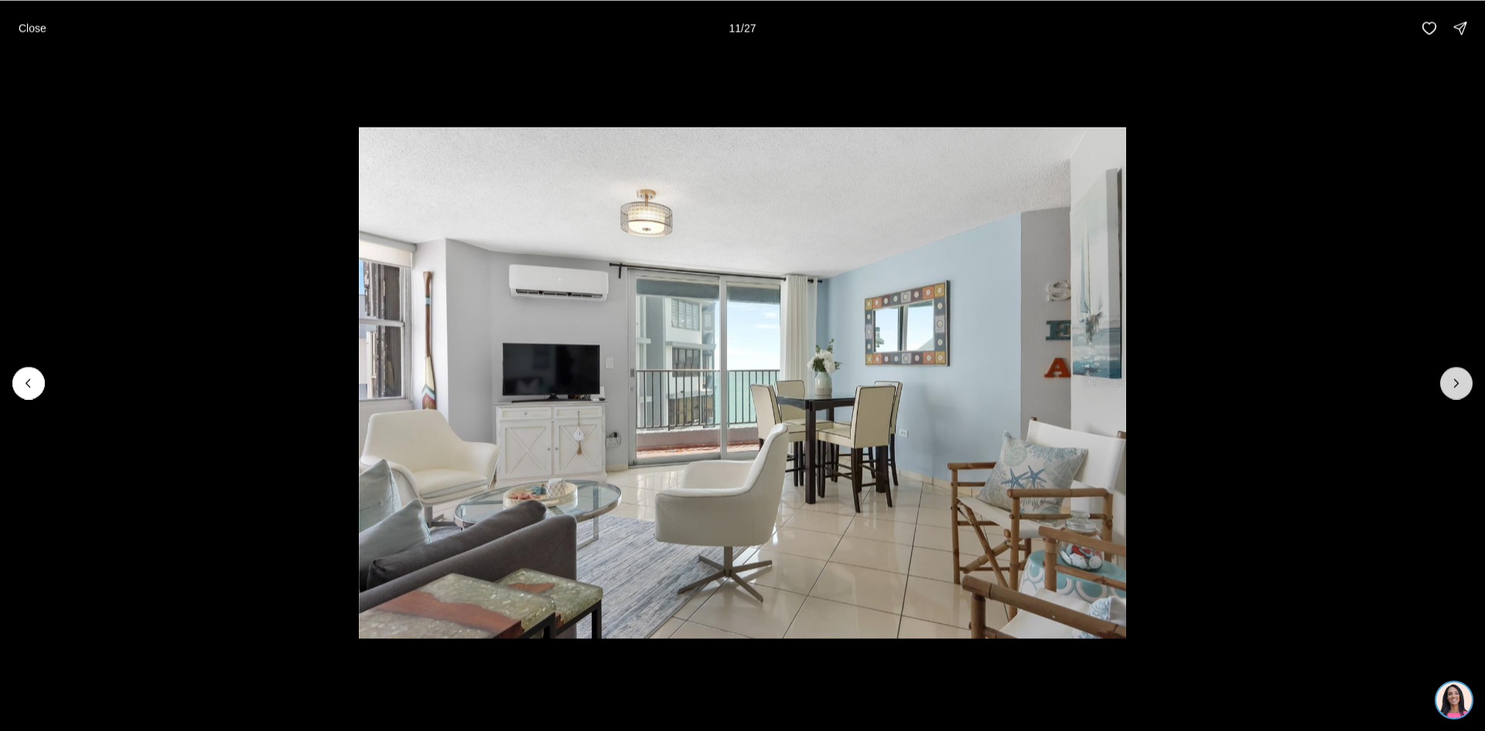
click at [1454, 377] on icon "Next slide" at bounding box center [1456, 382] width 15 height 15
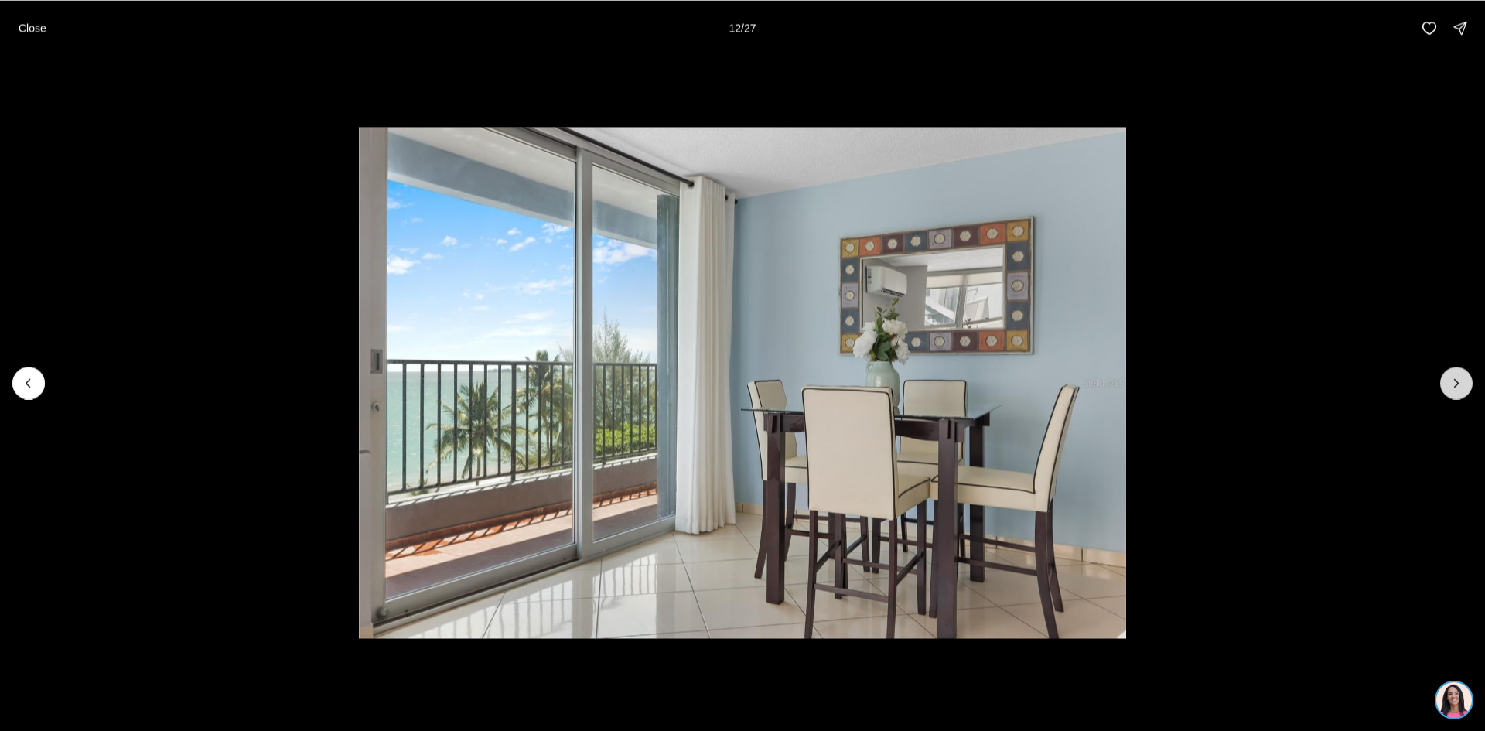
click at [1454, 377] on icon "Next slide" at bounding box center [1456, 382] width 15 height 15
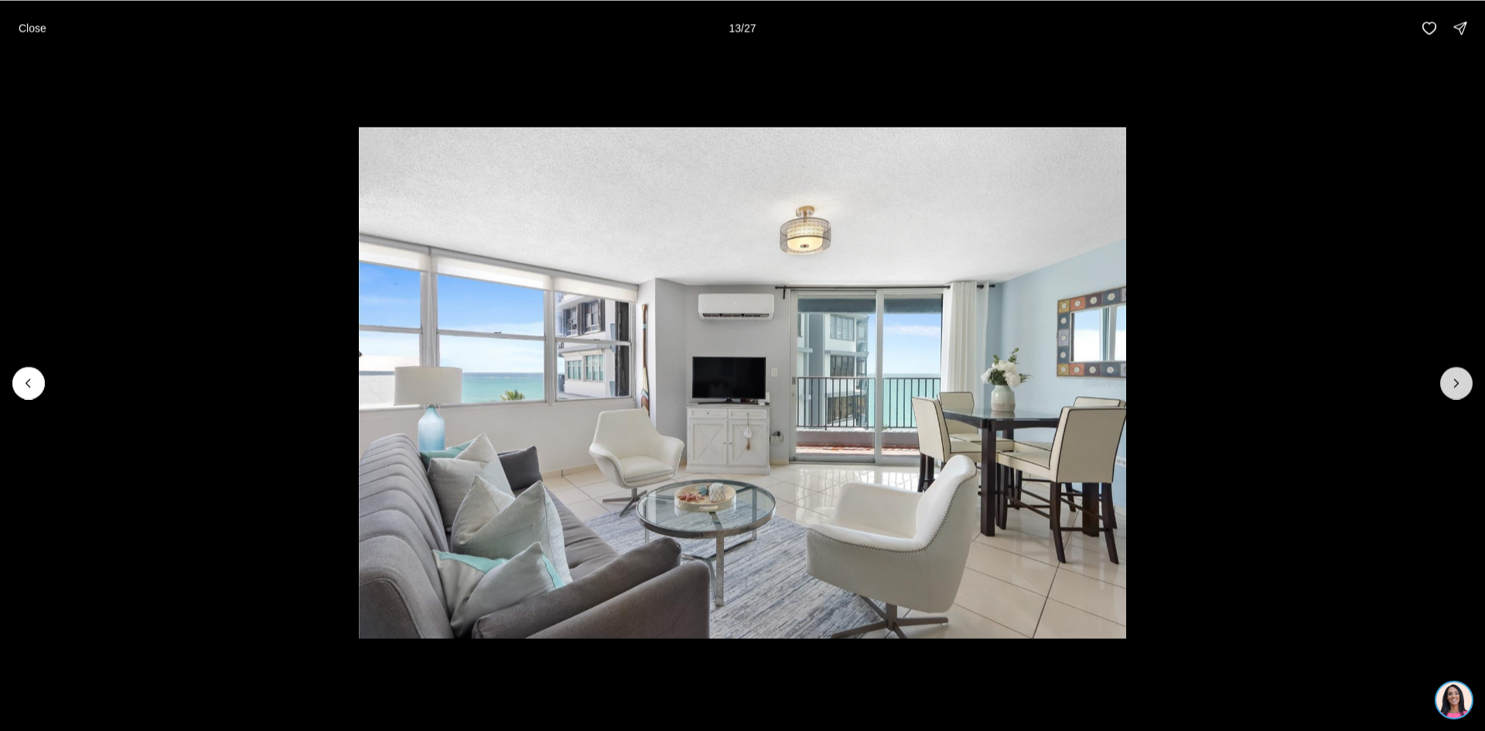
click at [1454, 377] on icon "Next slide" at bounding box center [1456, 382] width 15 height 15
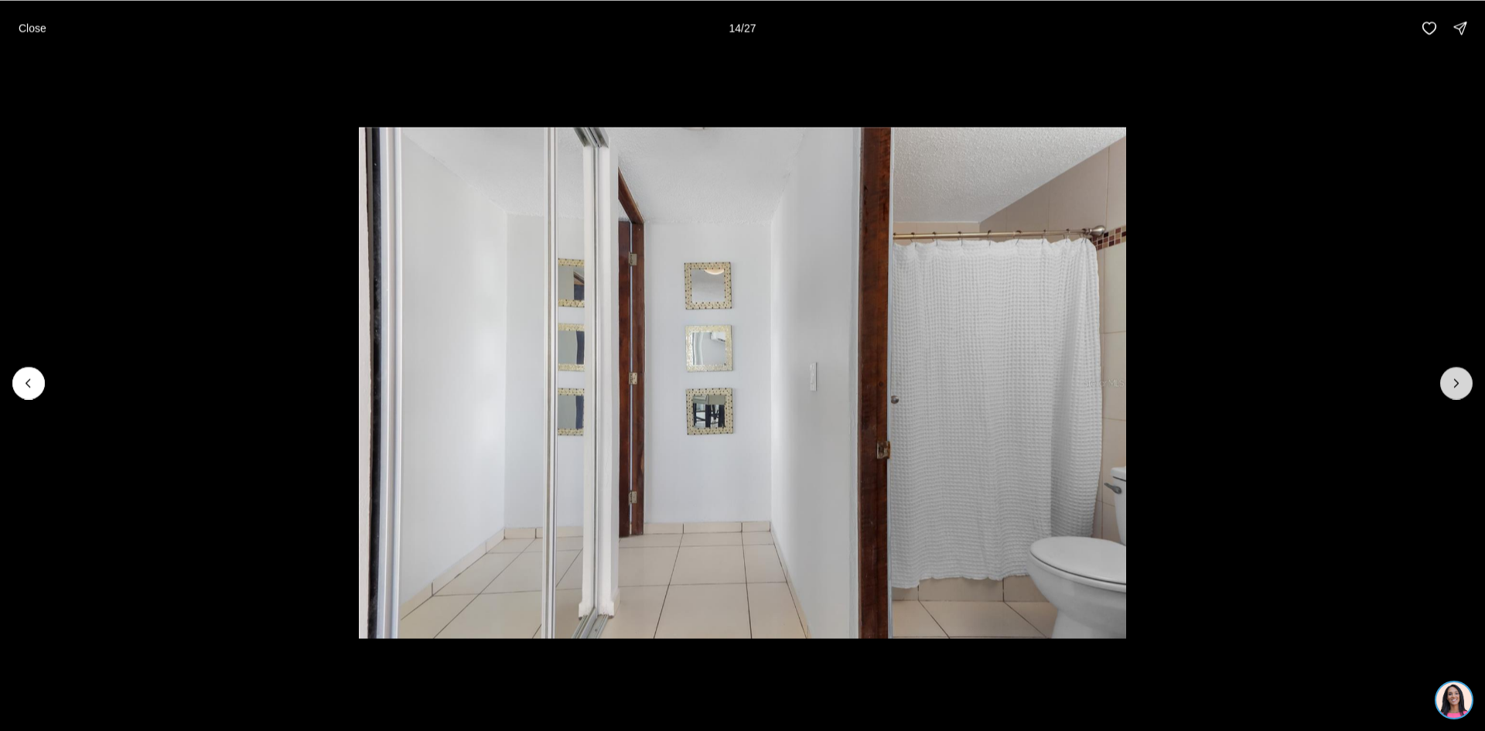
click at [1454, 377] on icon "Next slide" at bounding box center [1456, 382] width 15 height 15
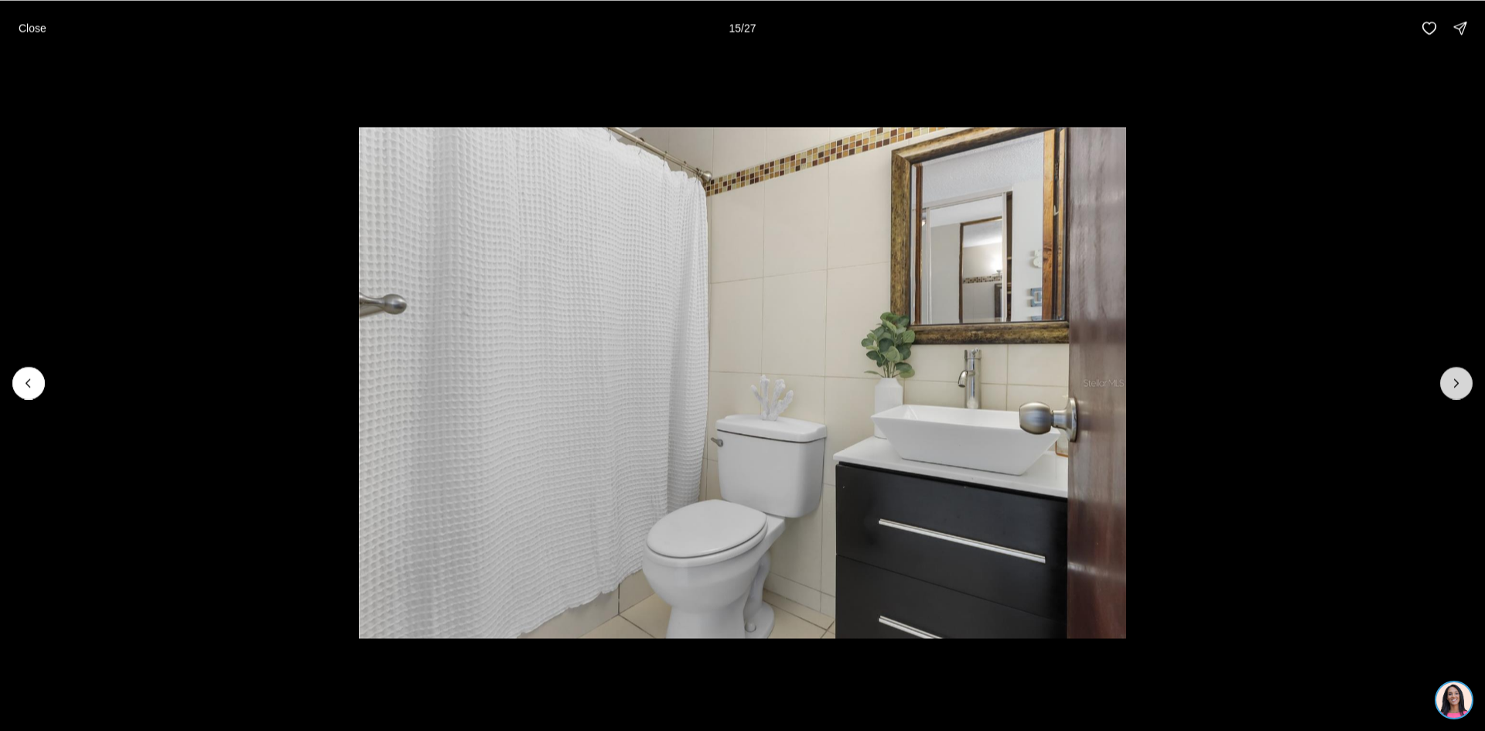
click at [1454, 377] on icon "Next slide" at bounding box center [1456, 382] width 15 height 15
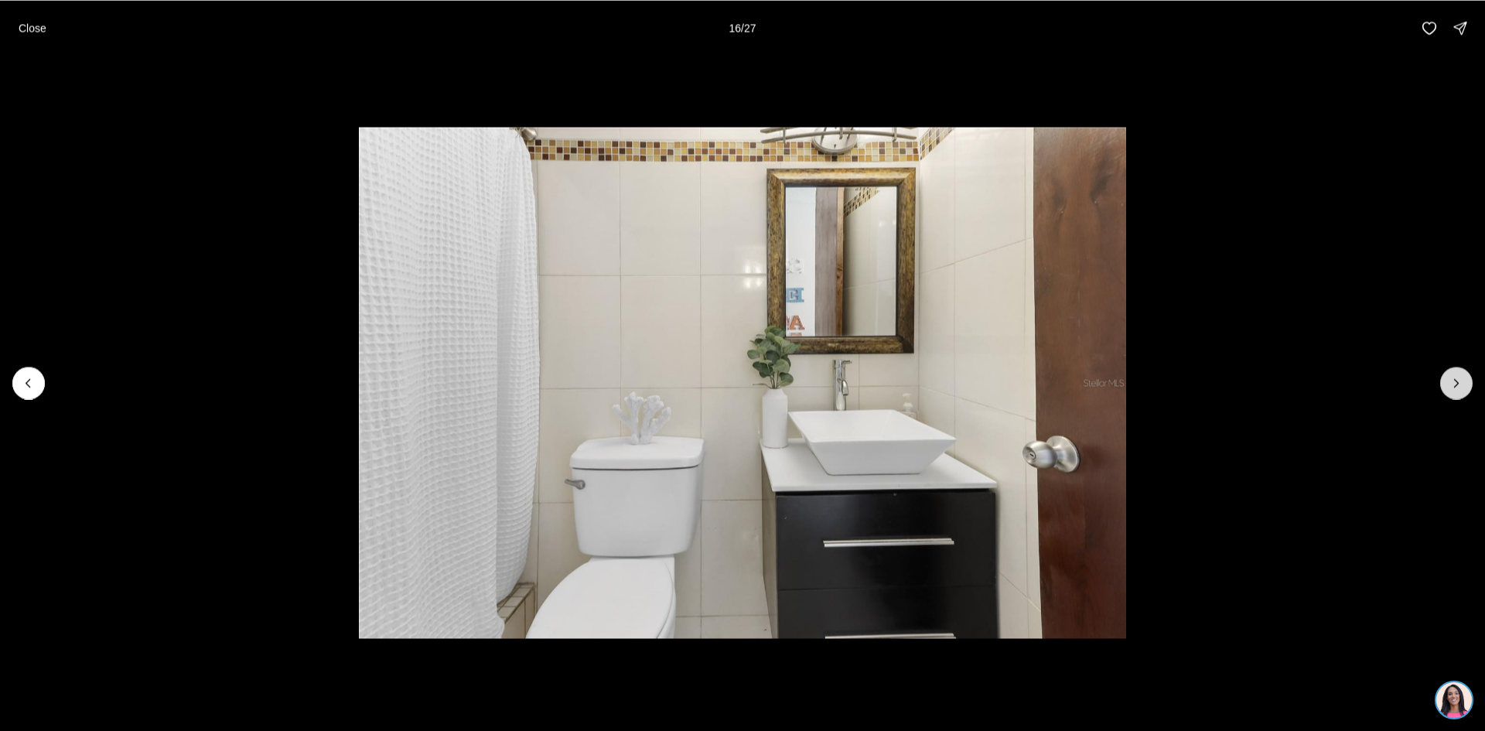
click at [1454, 377] on icon "Next slide" at bounding box center [1456, 382] width 15 height 15
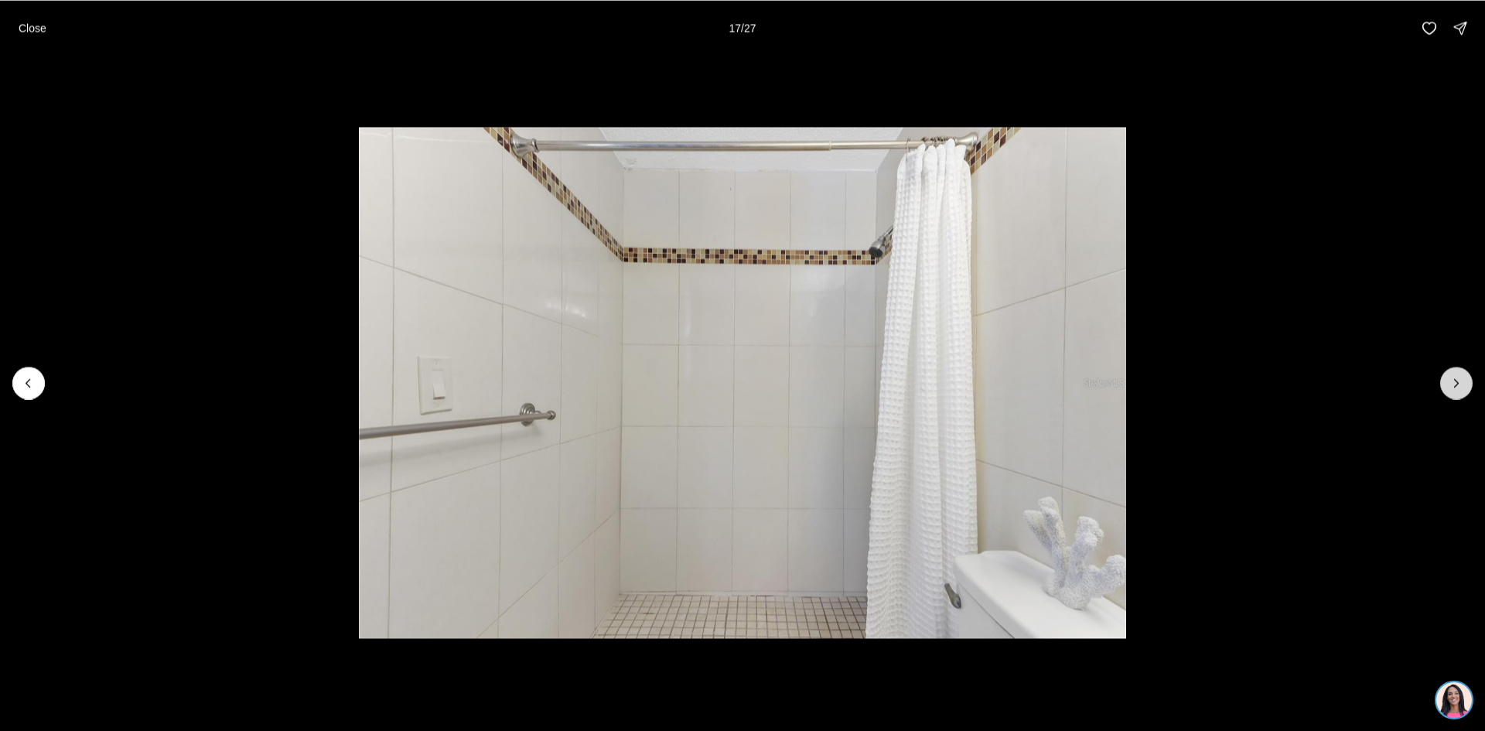
click at [1454, 377] on icon "Next slide" at bounding box center [1456, 382] width 15 height 15
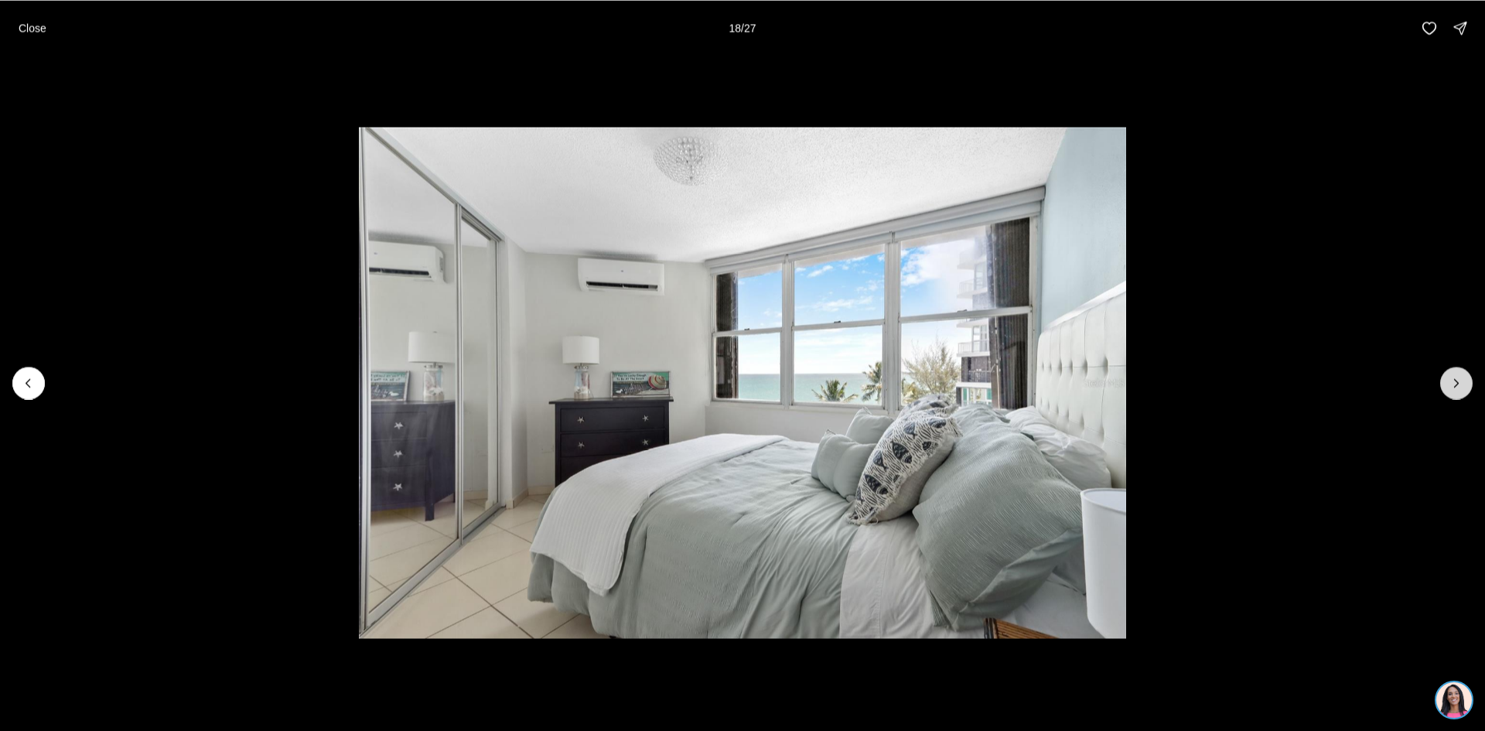
click at [1454, 377] on icon "Next slide" at bounding box center [1456, 382] width 15 height 15
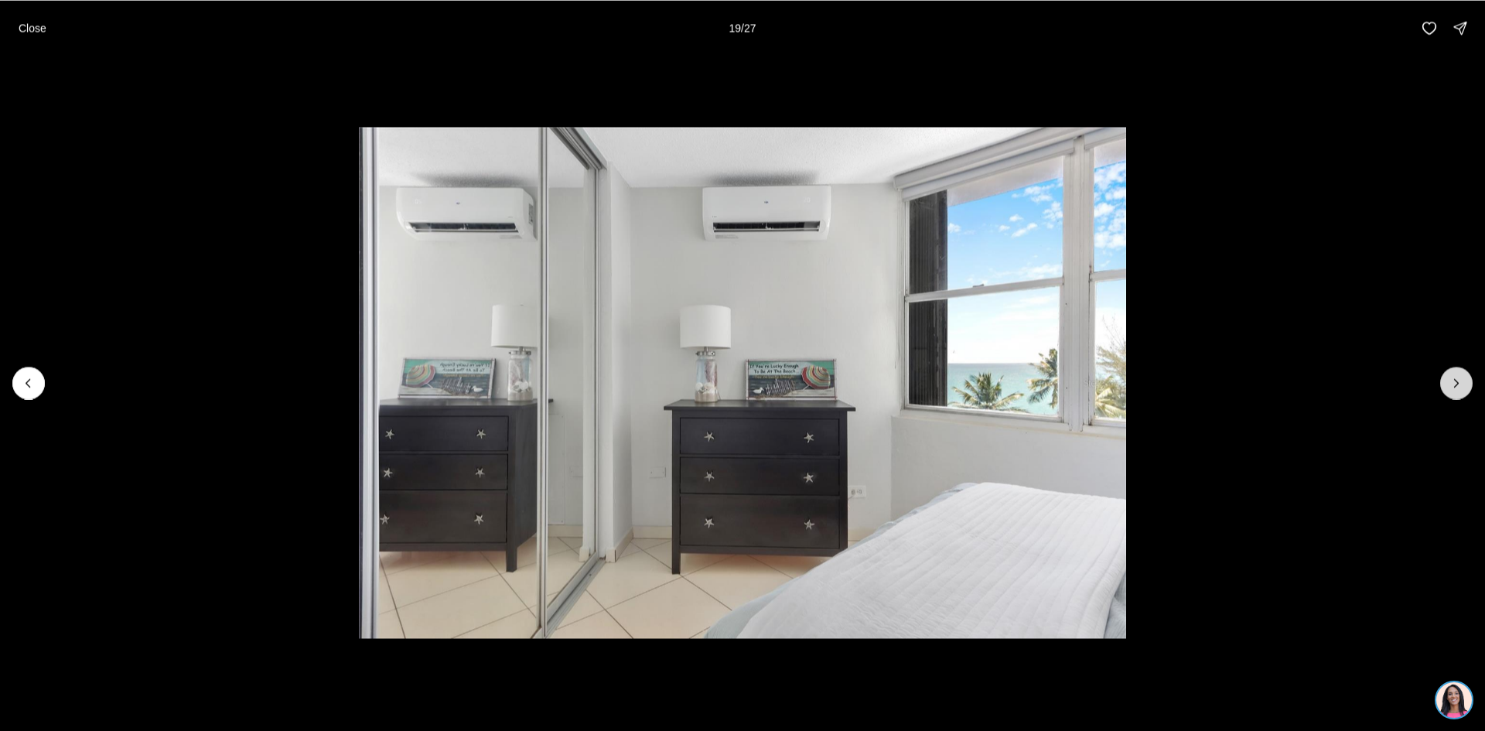
click at [1454, 377] on icon "Next slide" at bounding box center [1456, 382] width 15 height 15
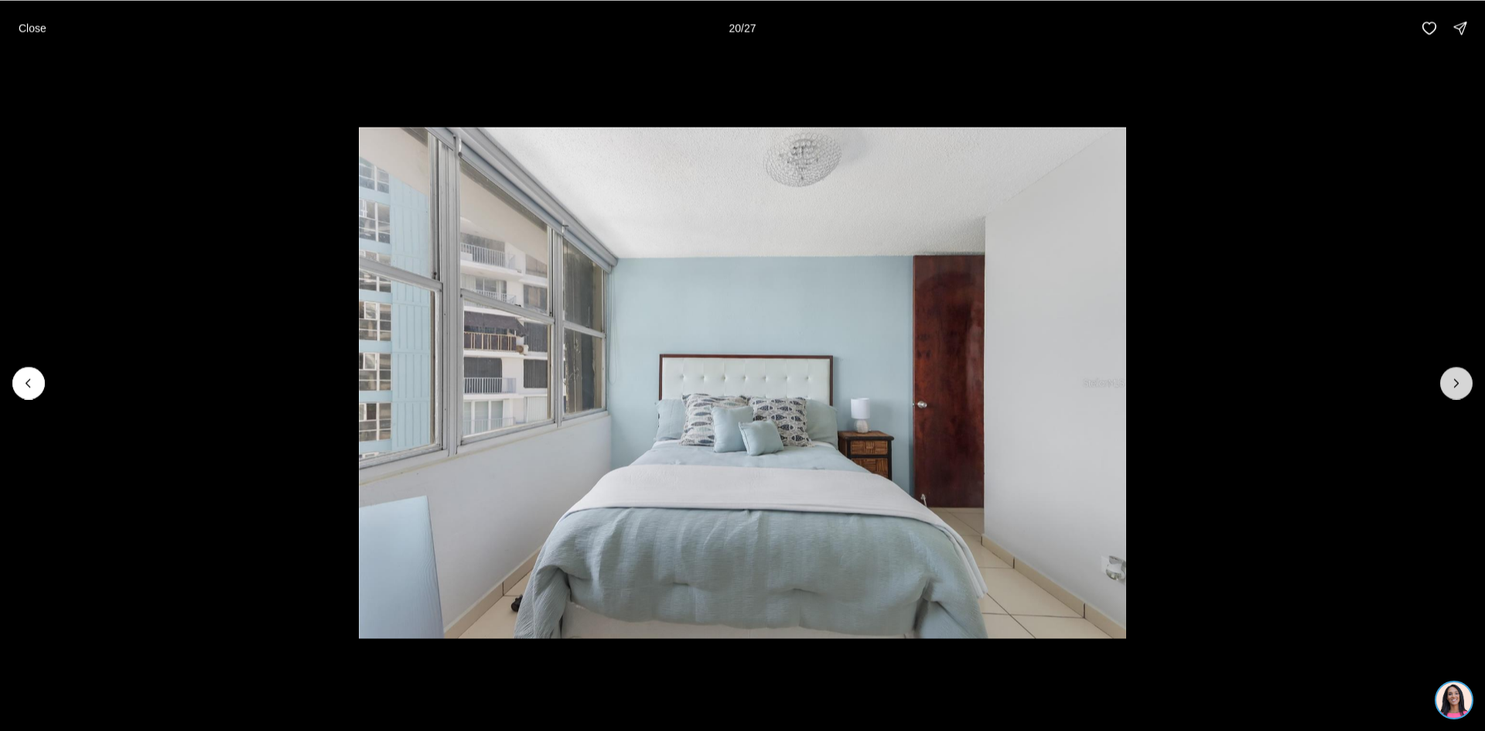
click at [1454, 377] on icon "Next slide" at bounding box center [1456, 382] width 15 height 15
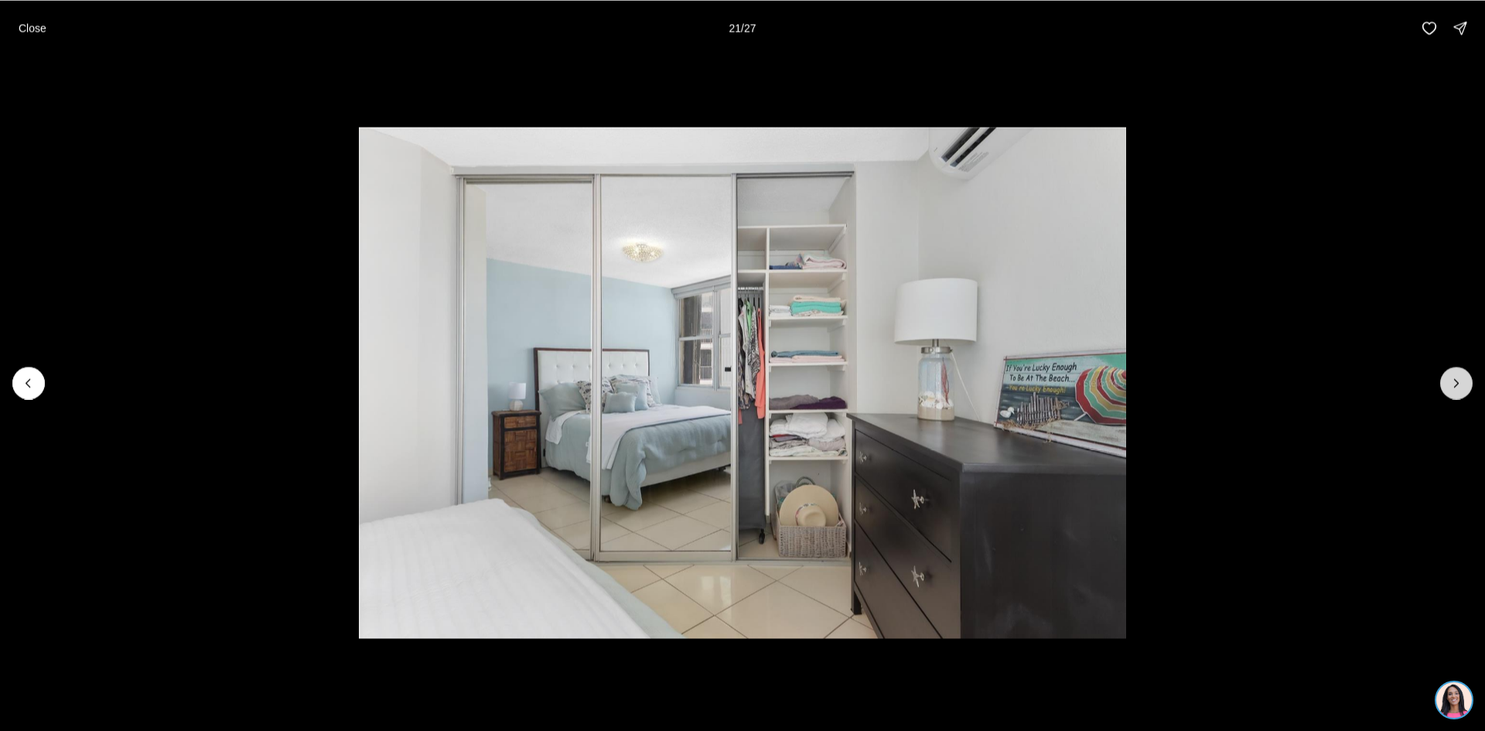
click at [1454, 377] on icon "Next slide" at bounding box center [1456, 382] width 15 height 15
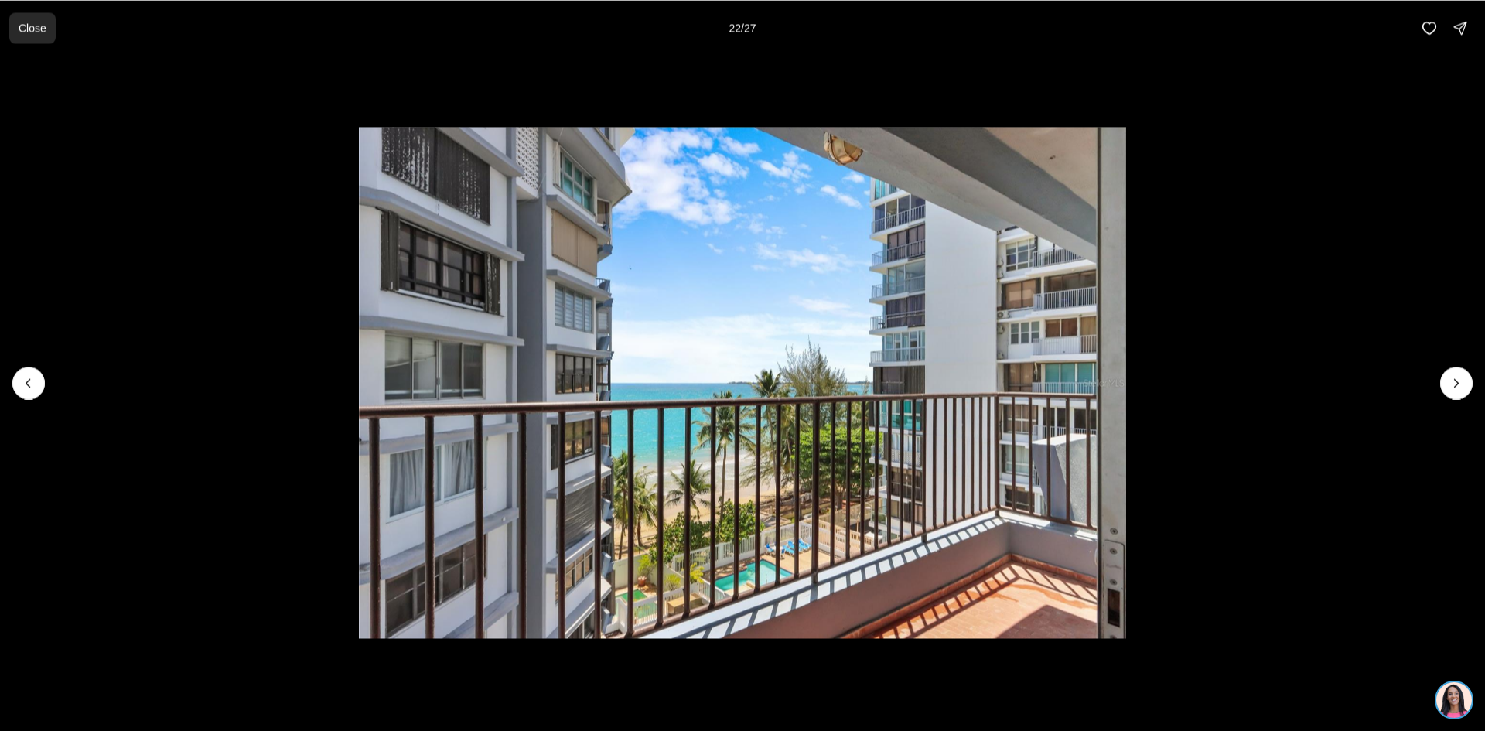
drag, startPoint x: 32, startPoint y: 32, endPoint x: 38, endPoint y: 22, distance: 10.7
click at [38, 22] on p "Close" at bounding box center [33, 28] width 28 height 12
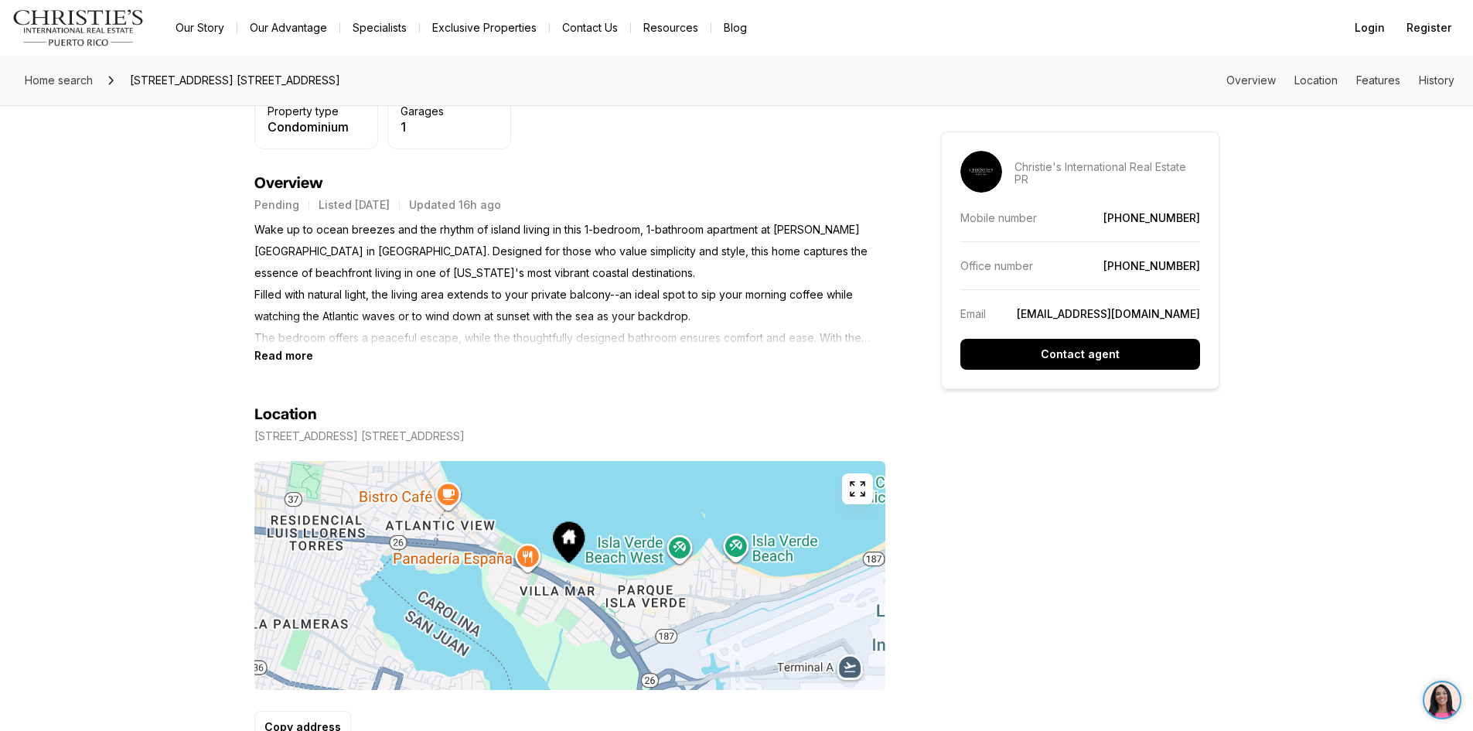
scroll to position [619, 0]
